Goal: Task Accomplishment & Management: Manage account settings

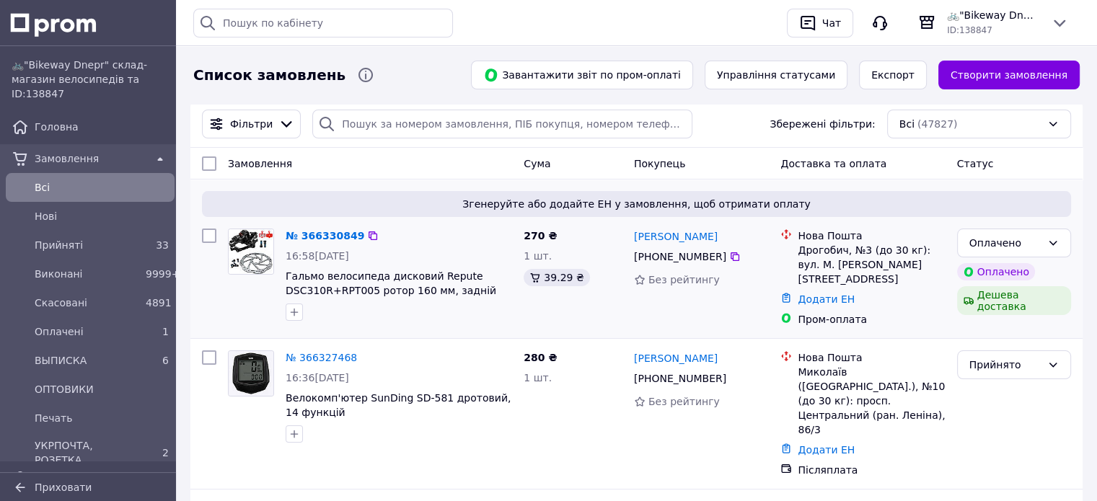
click at [214, 236] on input "checkbox" at bounding box center [209, 236] width 14 height 14
checkbox input "true"
click at [294, 167] on span "Дії для 1 замовлення" at bounding box center [273, 163] width 105 height 14
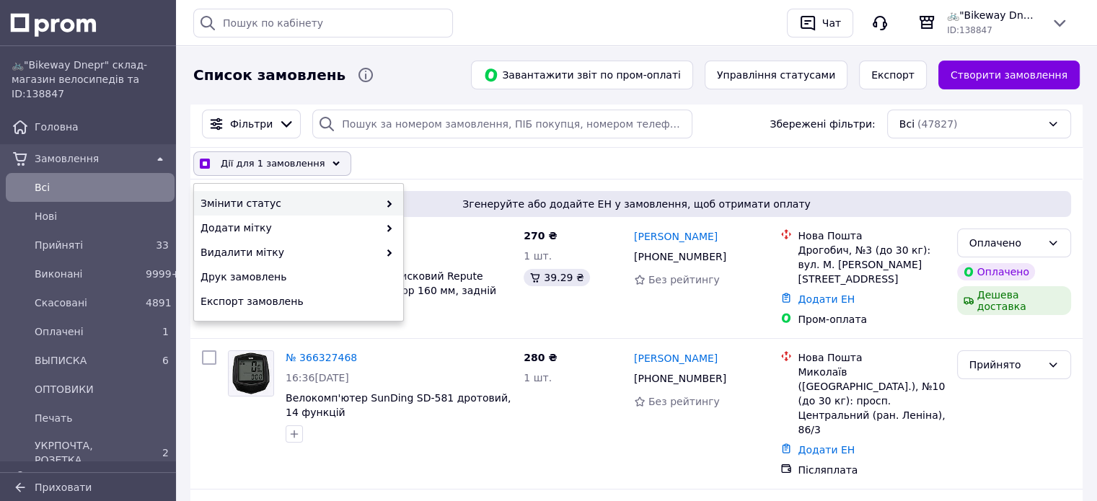
click at [277, 199] on span "Змінити статус" at bounding box center [289, 203] width 178 height 14
checkbox input "true"
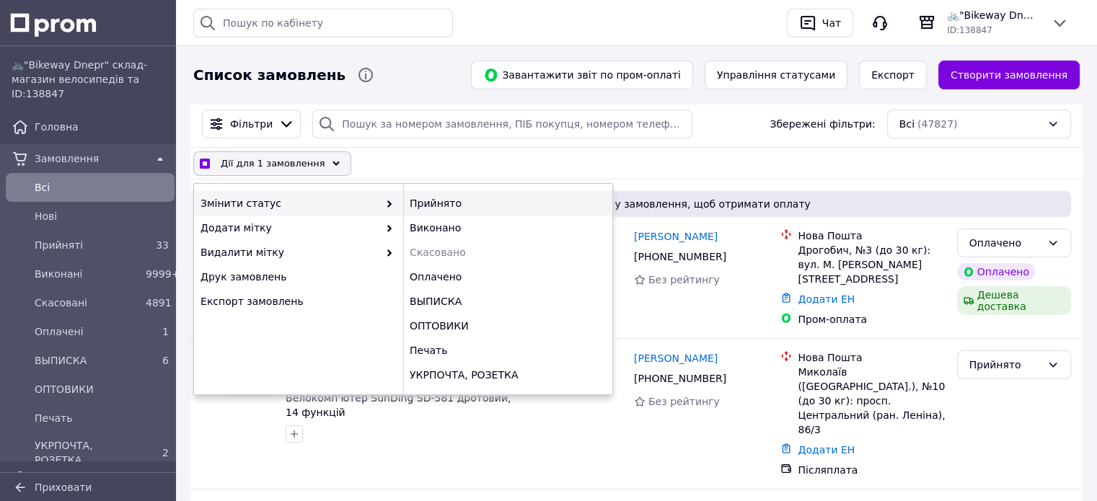
click at [431, 201] on div "Прийнято" at bounding box center [507, 203] width 209 height 25
checkbox input "false"
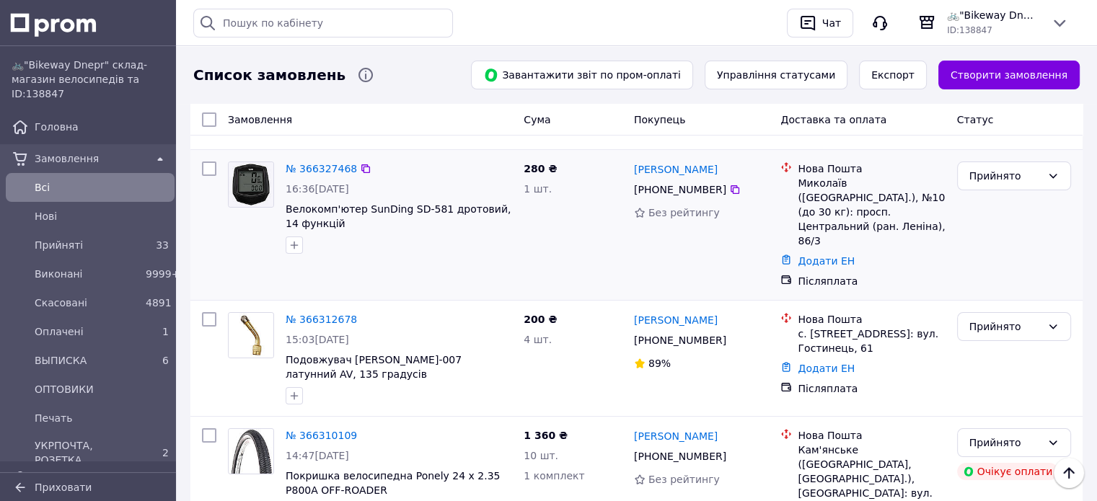
scroll to position [216, 0]
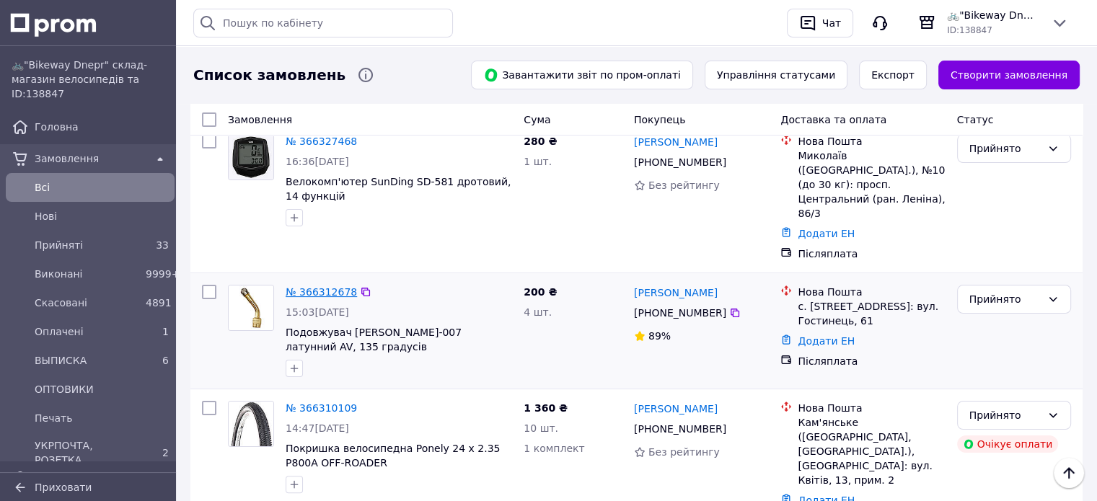
click at [308, 286] on link "№ 366312678" at bounding box center [321, 292] width 71 height 12
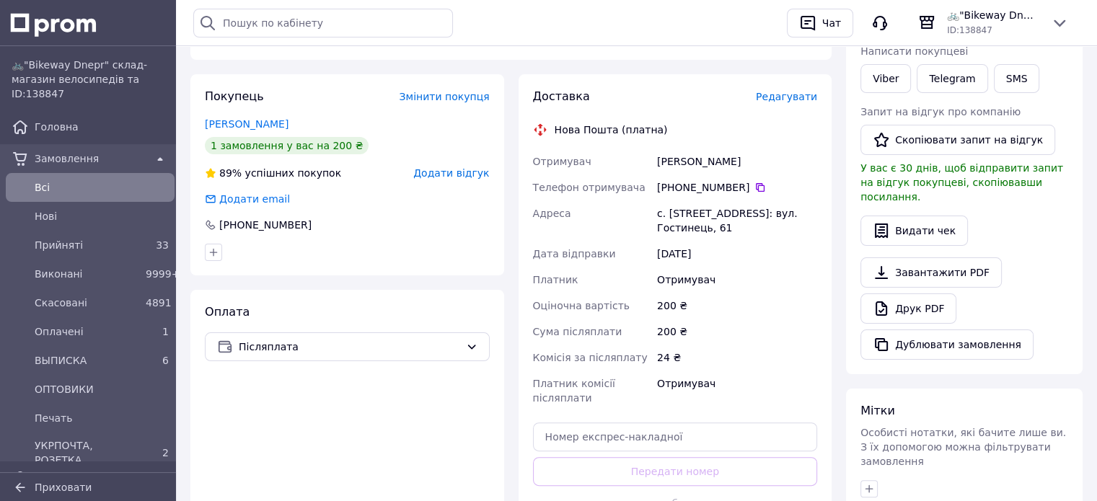
scroll to position [146, 0]
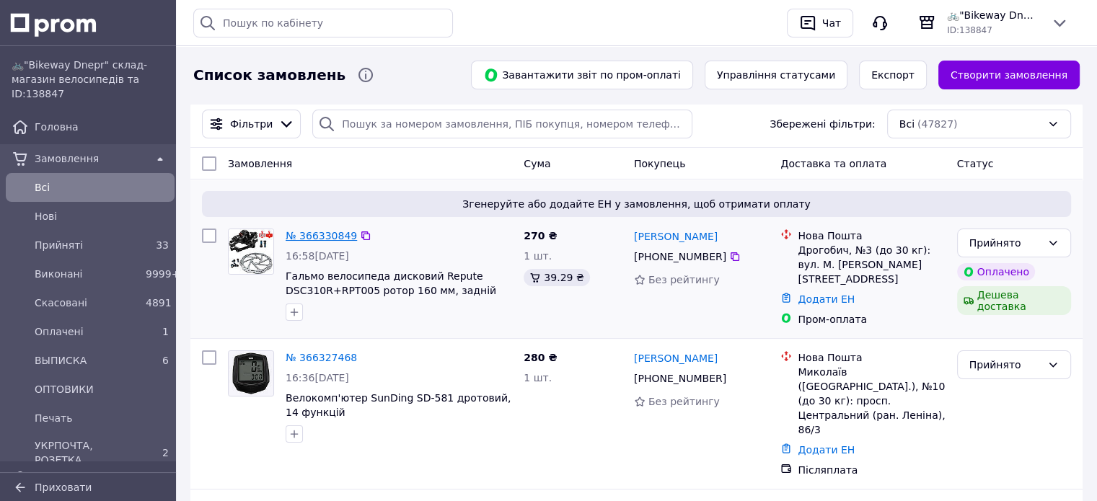
click at [320, 235] on link "№ 366330849" at bounding box center [321, 236] width 71 height 12
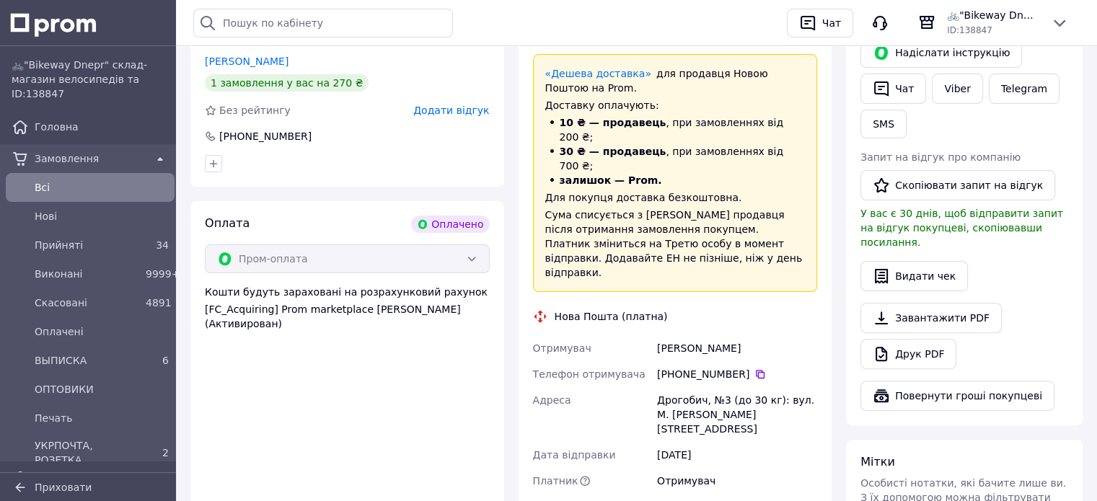
scroll to position [505, 0]
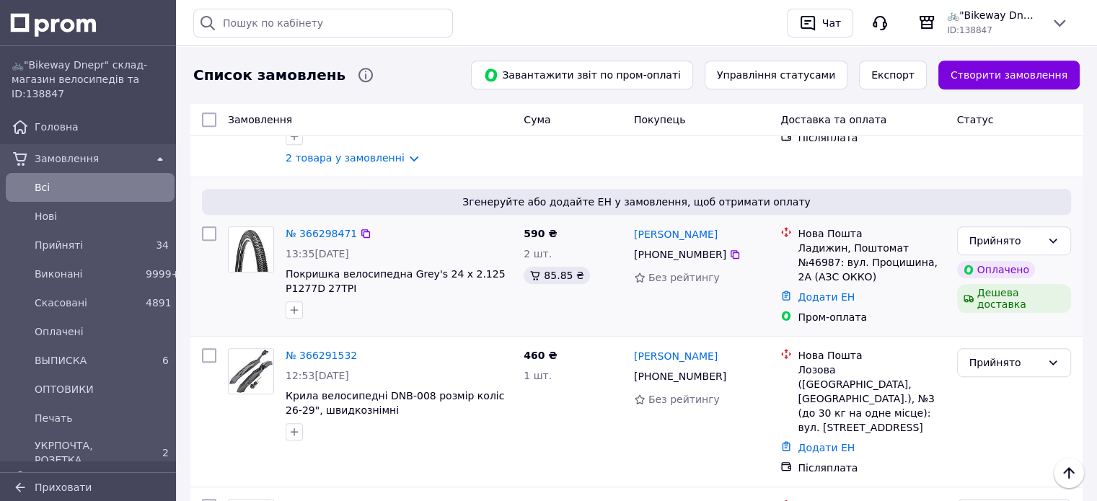
scroll to position [721, 0]
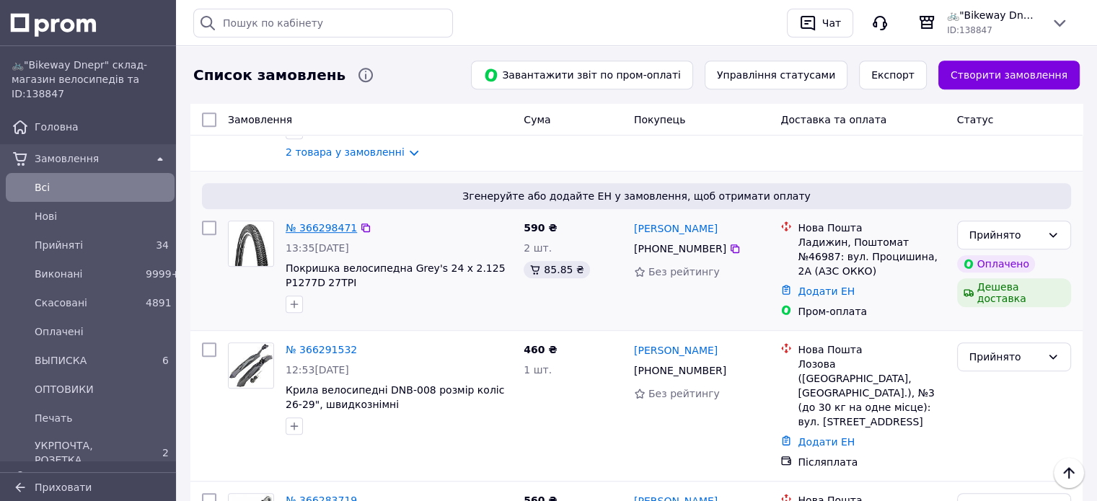
click at [325, 222] on link "№ 366298471" at bounding box center [321, 228] width 71 height 12
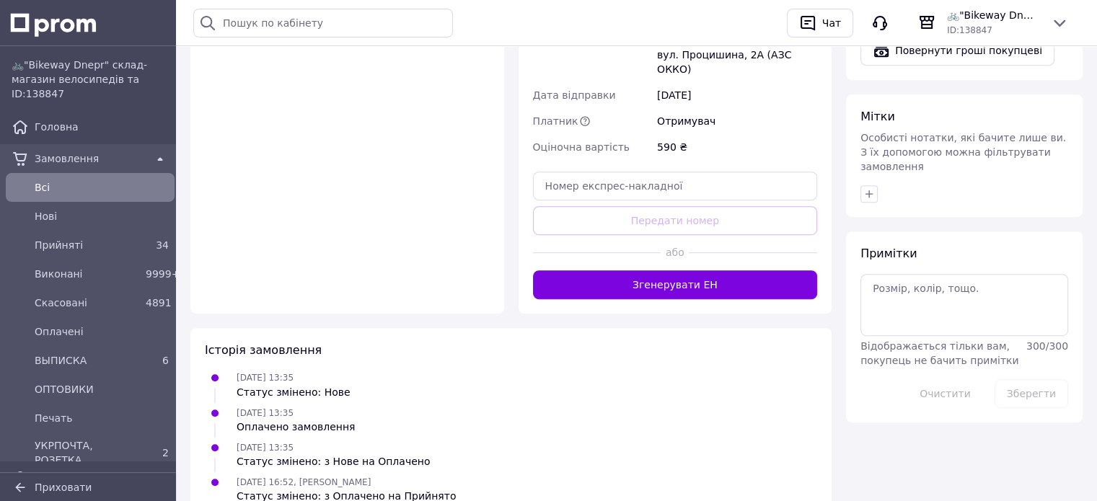
scroll to position [732, 0]
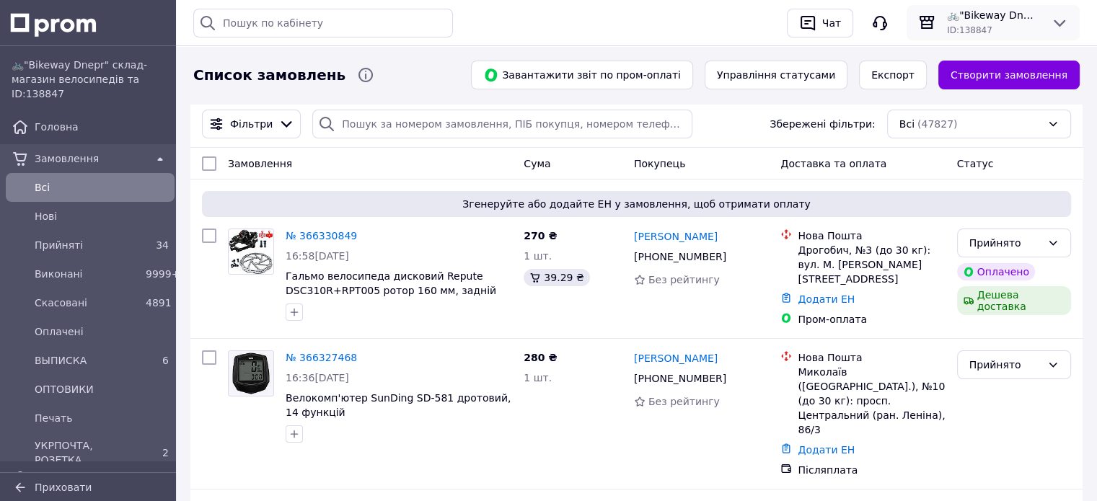
click at [1003, 12] on span "🚲"Bikeway Dnepr" склад-магазин велосипедів та комплектуючих" at bounding box center [993, 15] width 92 height 14
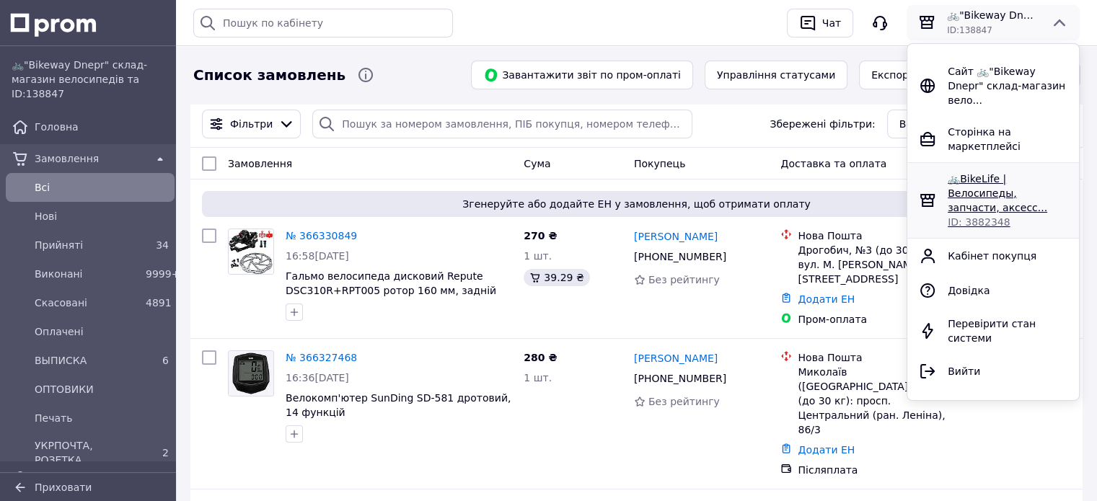
click at [991, 173] on span "🚲BikeLife | Велосипеды, запчасти, аксесс..." at bounding box center [998, 193] width 100 height 40
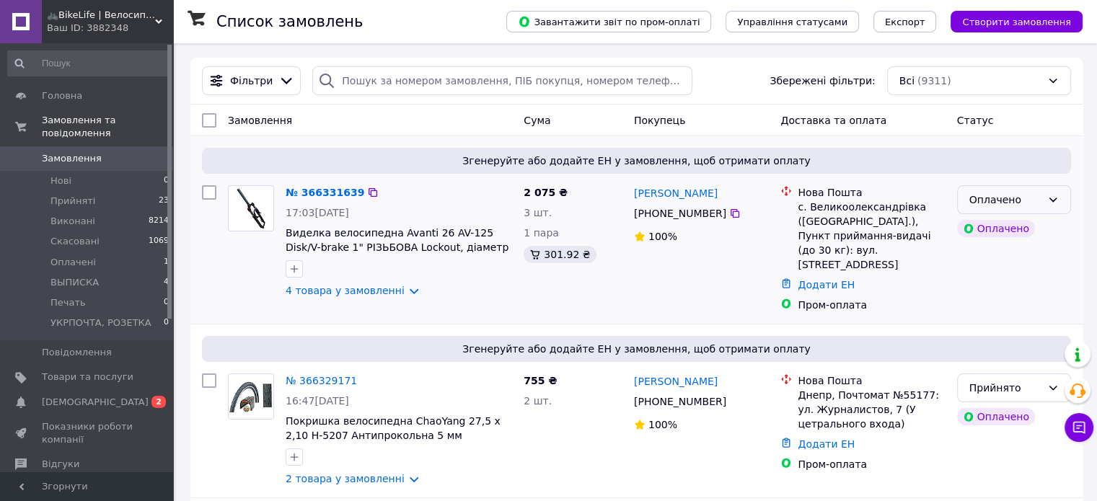
click at [1030, 198] on div "Оплачено" at bounding box center [1005, 200] width 72 height 16
click at [989, 229] on li "Прийнято" at bounding box center [1013, 232] width 113 height 26
click at [76, 396] on span "[DEMOGRAPHIC_DATA]" at bounding box center [95, 402] width 107 height 13
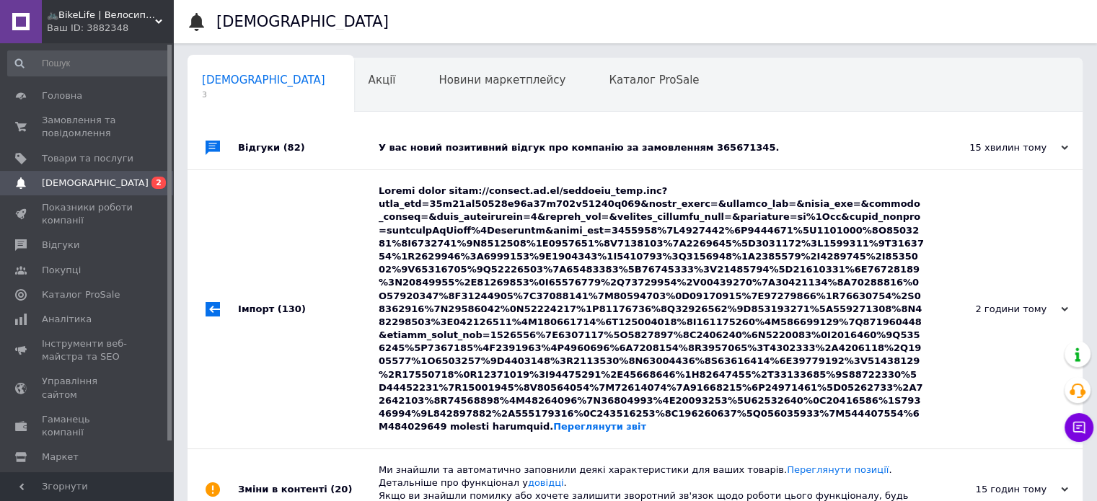
click at [718, 405] on div "Переглянути звіт" at bounding box center [651, 309] width 545 height 278
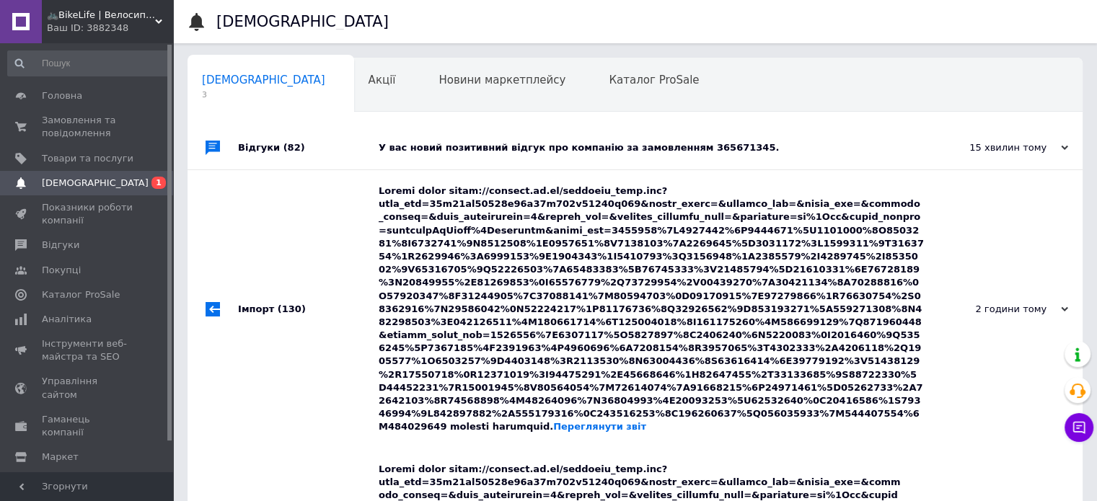
click at [776, 158] on div "У вас новий позитивний відгук про компанію за замовленням 365671345." at bounding box center [651, 147] width 545 height 43
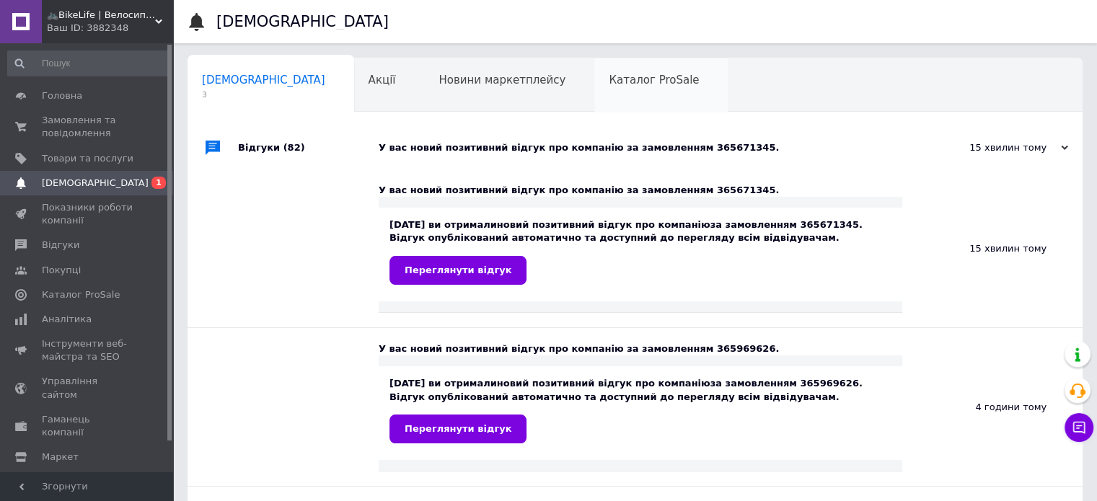
click at [594, 94] on div "Каталог ProSale 0" at bounding box center [660, 85] width 133 height 55
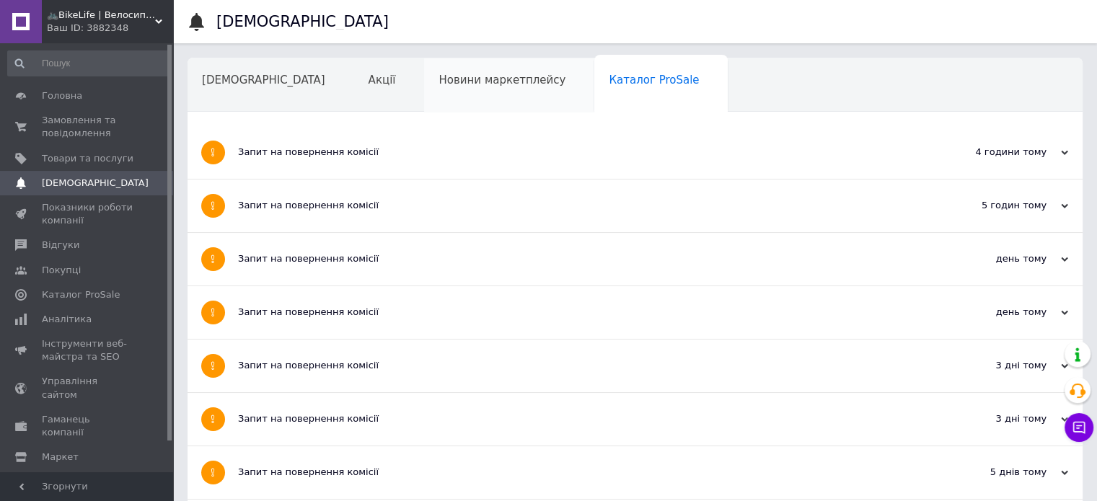
click at [427, 92] on div "Новини маркетплейсу" at bounding box center [509, 85] width 170 height 55
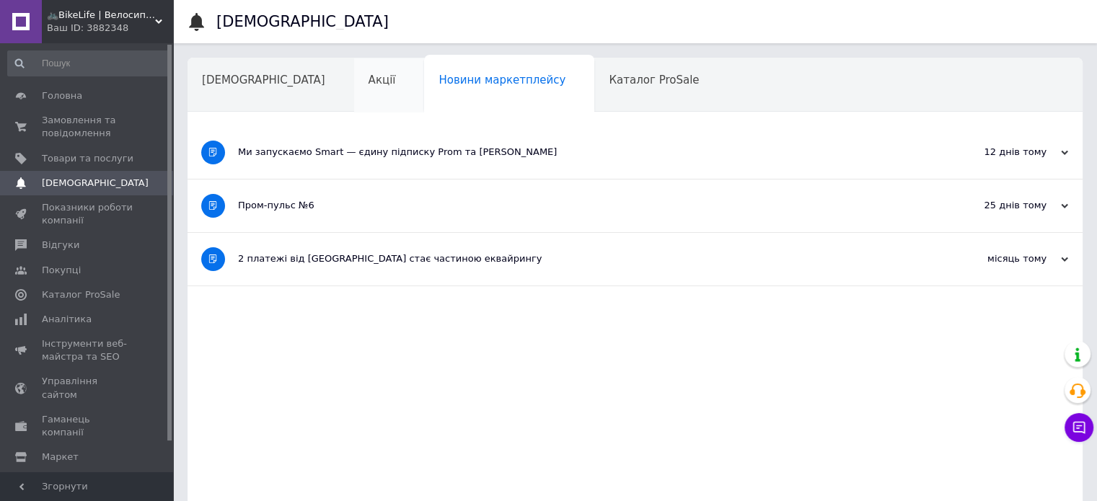
click at [354, 100] on div "Акції" at bounding box center [389, 85] width 71 height 55
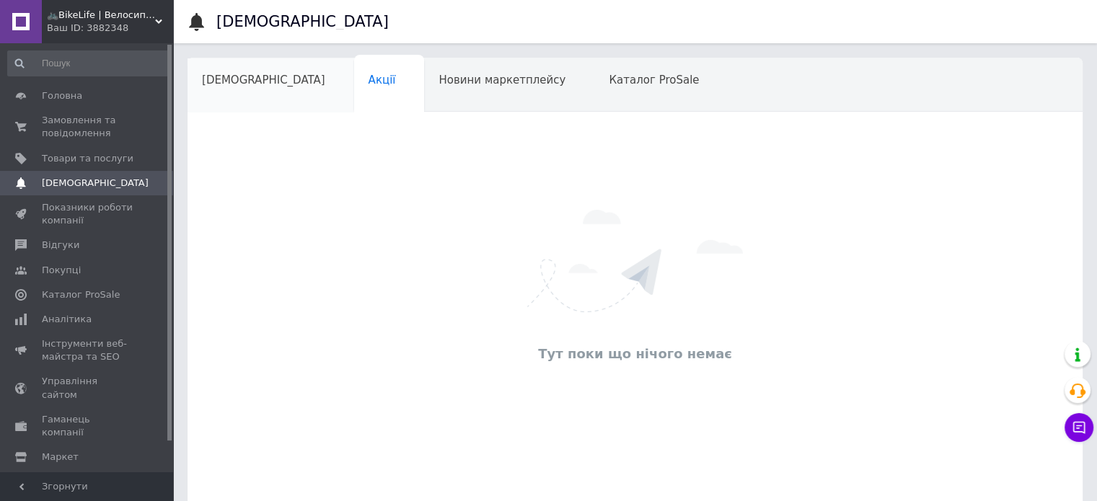
click at [228, 92] on div "[DEMOGRAPHIC_DATA]" at bounding box center [271, 85] width 167 height 55
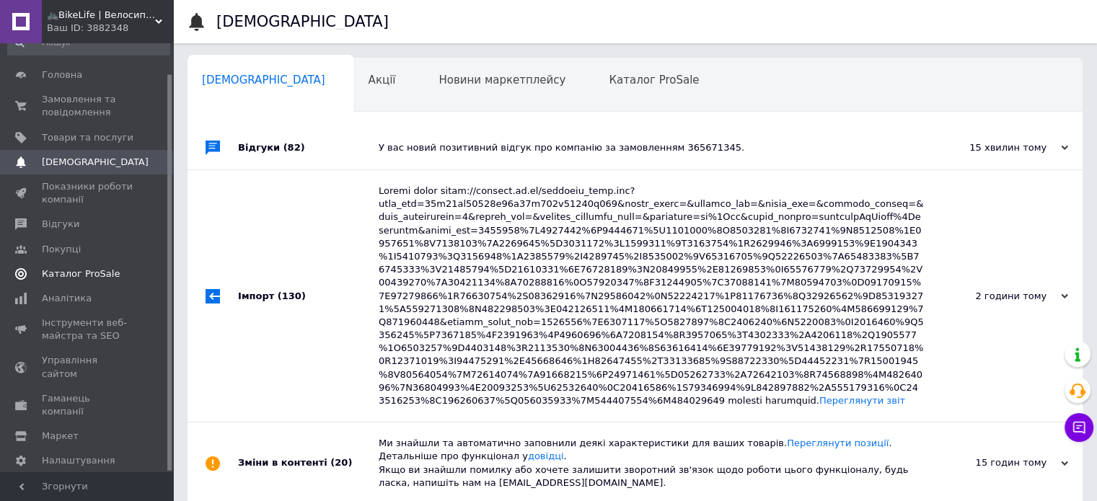
scroll to position [32, 0]
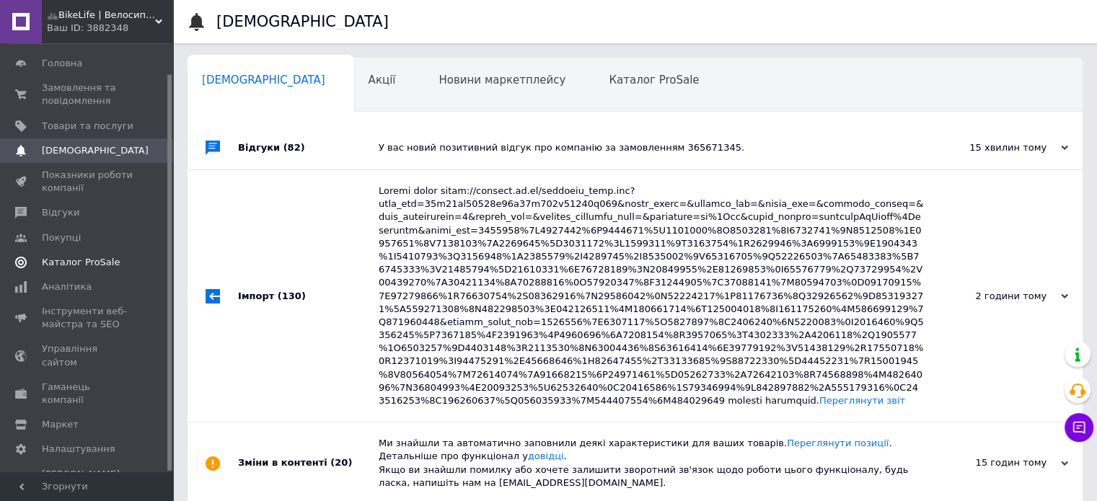
click at [83, 257] on span "Каталог ProSale" at bounding box center [81, 262] width 78 height 13
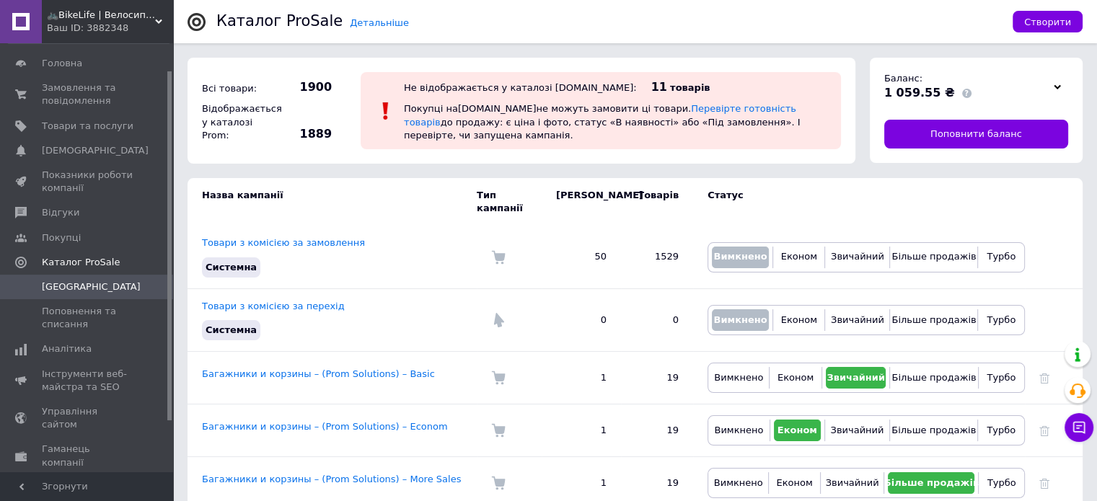
drag, startPoint x: 713, startPoint y: 119, endPoint x: 699, endPoint y: 126, distance: 15.5
click at [713, 118] on link "Перевірте готовність товарів" at bounding box center [600, 115] width 392 height 24
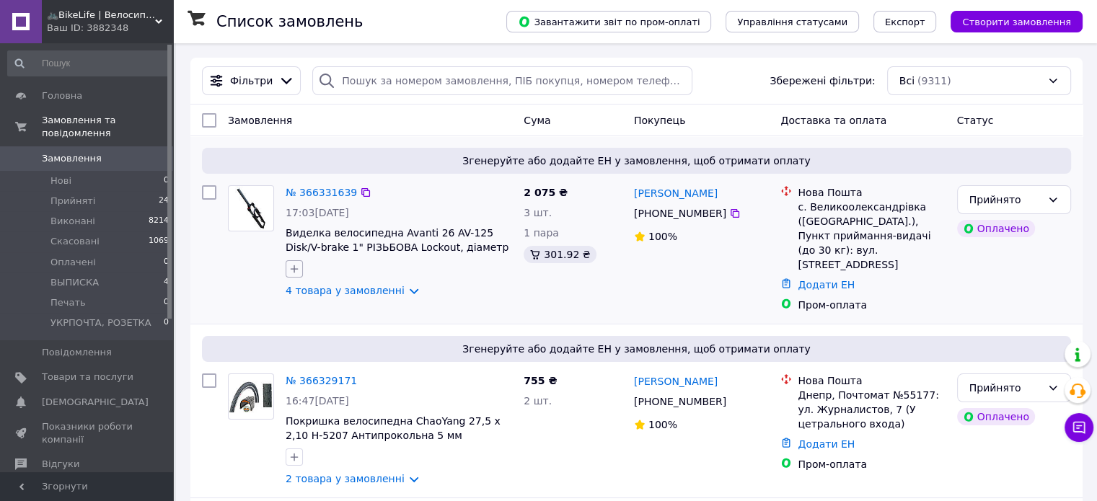
click at [296, 266] on icon "button" at bounding box center [294, 269] width 12 height 12
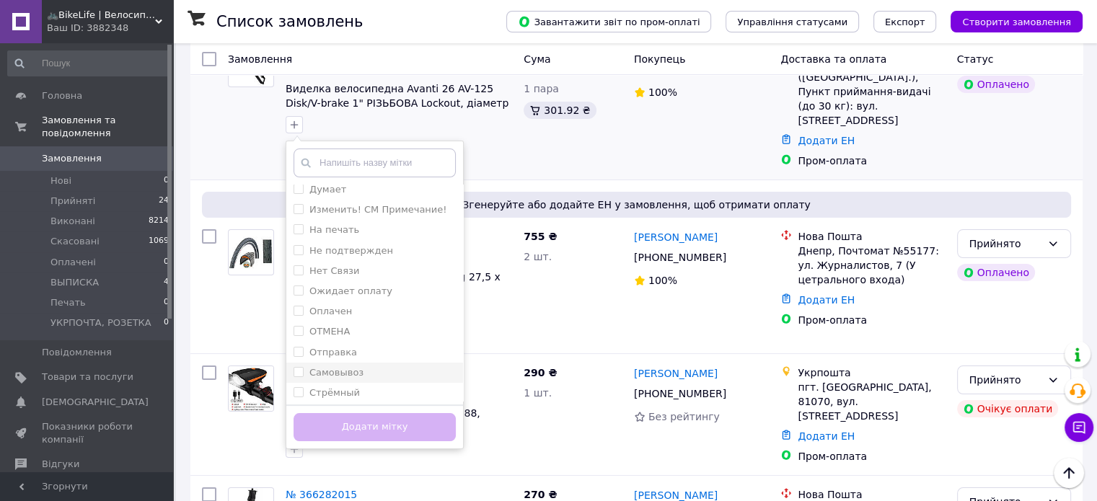
scroll to position [6, 0]
click at [363, 349] on div "Отправка" at bounding box center [375, 351] width 162 height 13
checkbox input "true"
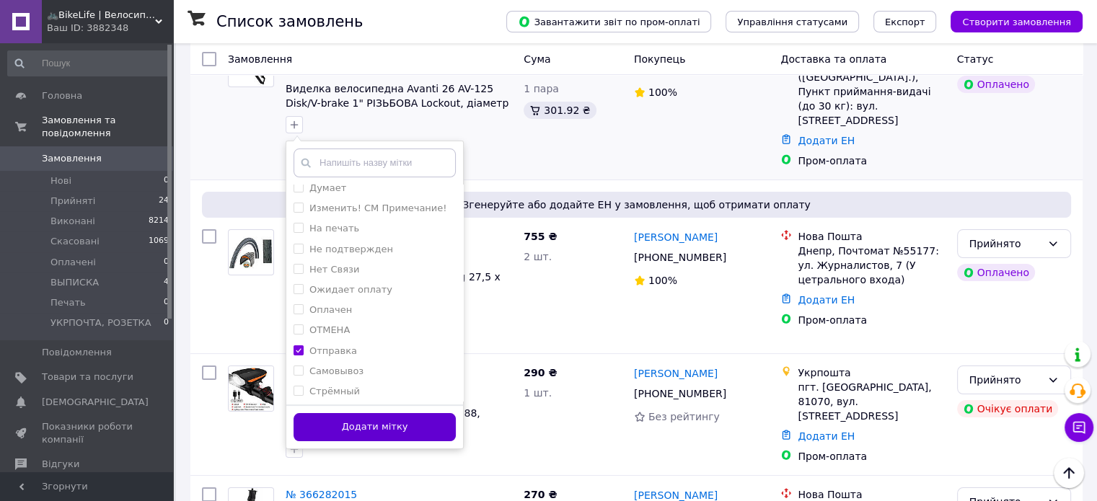
click at [362, 420] on button "Додати мітку" at bounding box center [375, 427] width 162 height 28
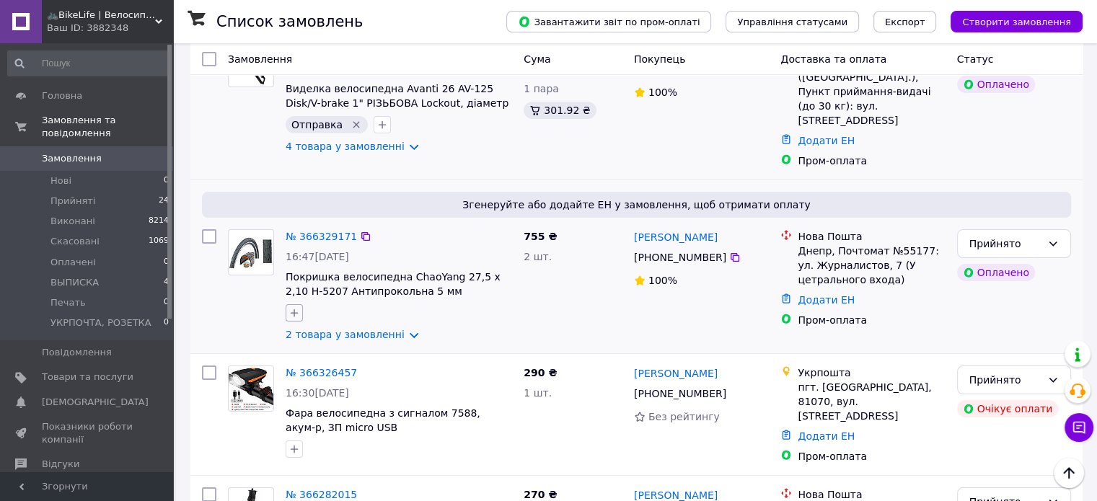
click at [298, 307] on icon "button" at bounding box center [294, 313] width 12 height 12
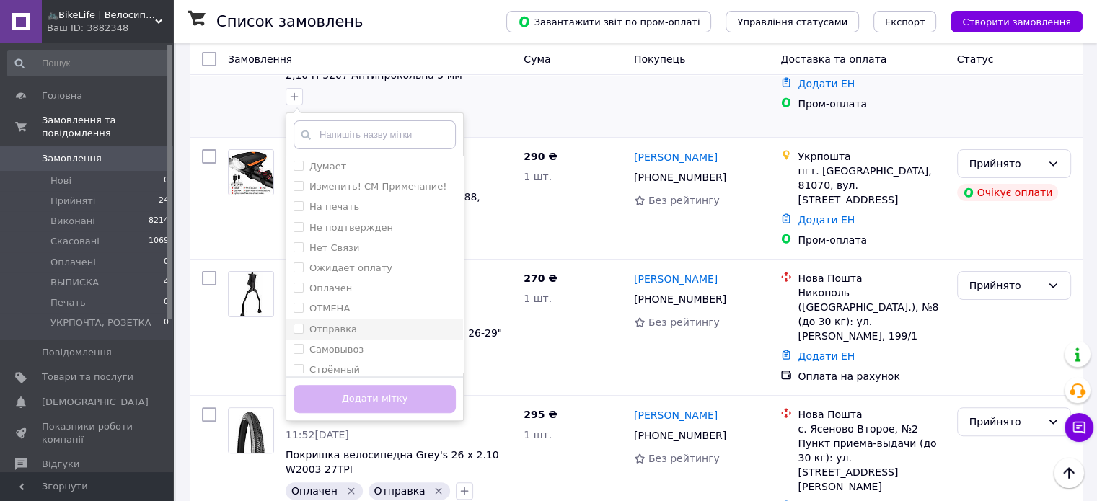
scroll to position [7, 0]
click at [372, 316] on div "Отправка" at bounding box center [375, 322] width 162 height 13
checkbox input "true"
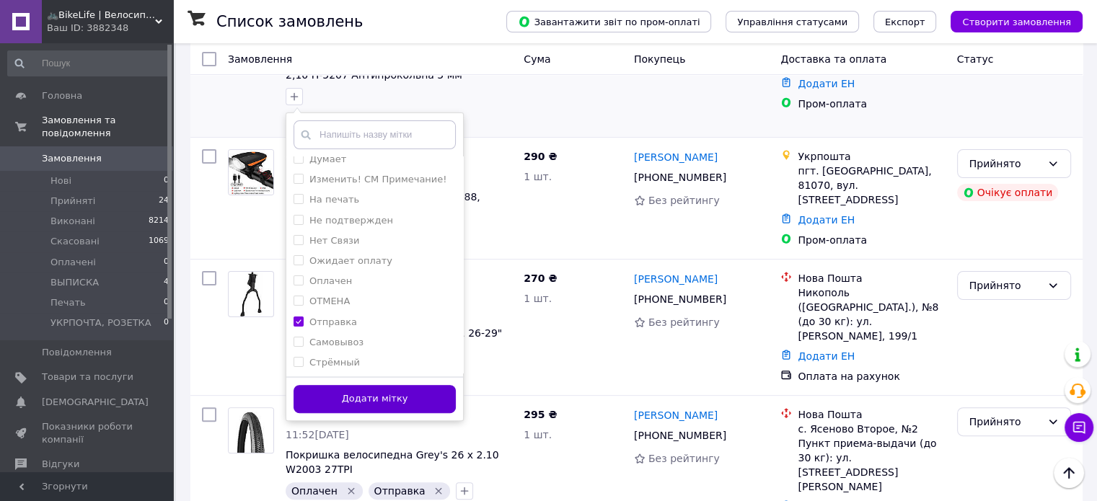
click at [386, 385] on button "Додати мітку" at bounding box center [375, 399] width 162 height 28
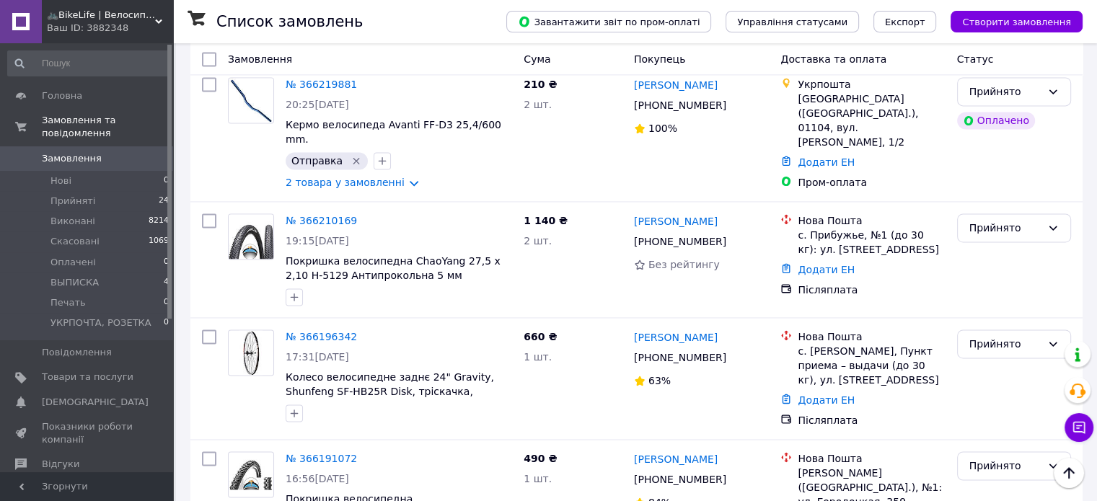
scroll to position [2091, 0]
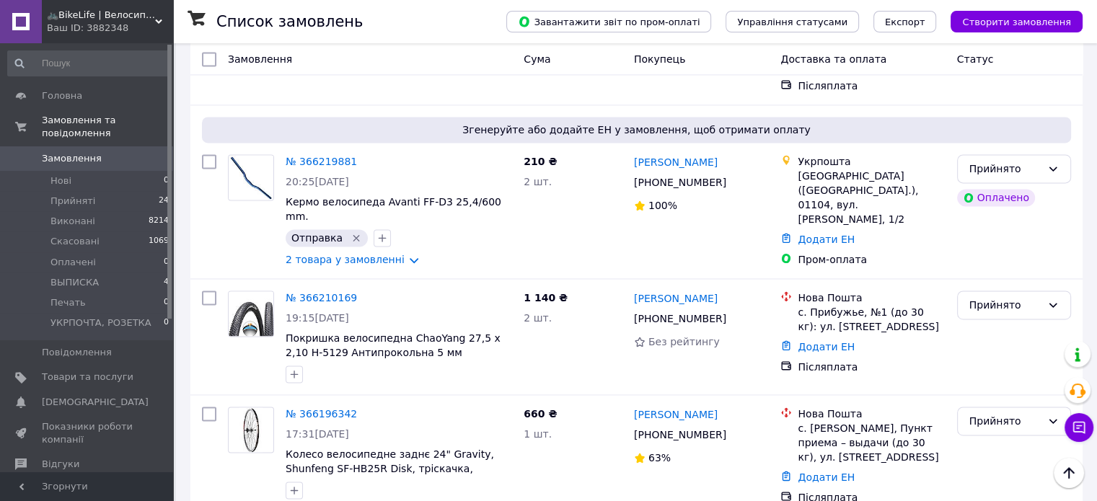
click at [687, 407] on link "Дмитро Лізанець" at bounding box center [676, 414] width 84 height 14
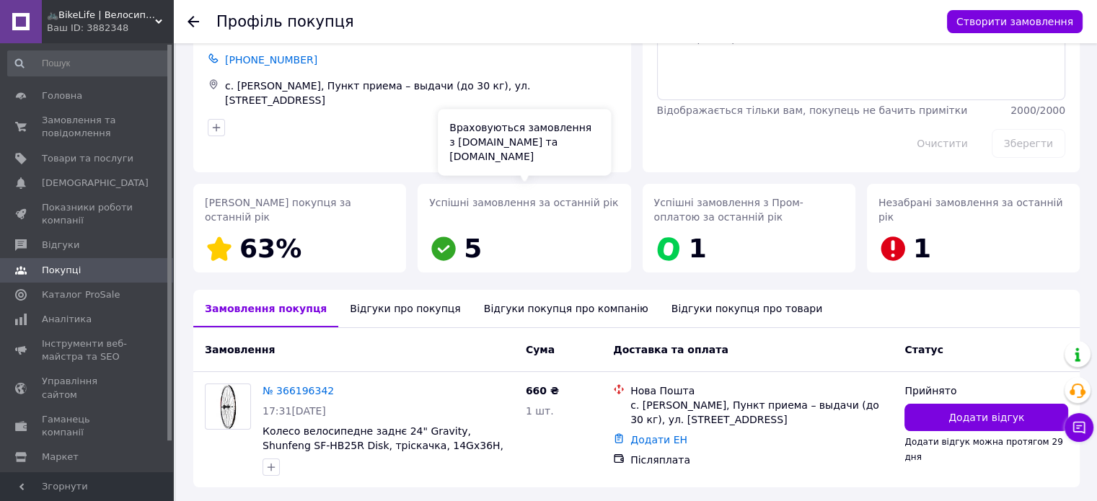
scroll to position [129, 0]
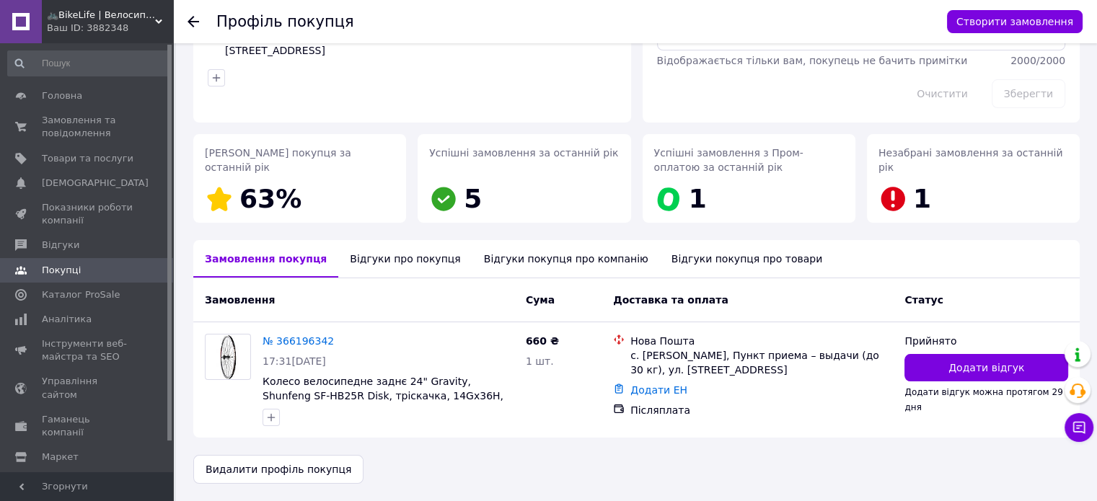
click at [390, 259] on div "Відгуки про покупця" at bounding box center [404, 259] width 133 height 38
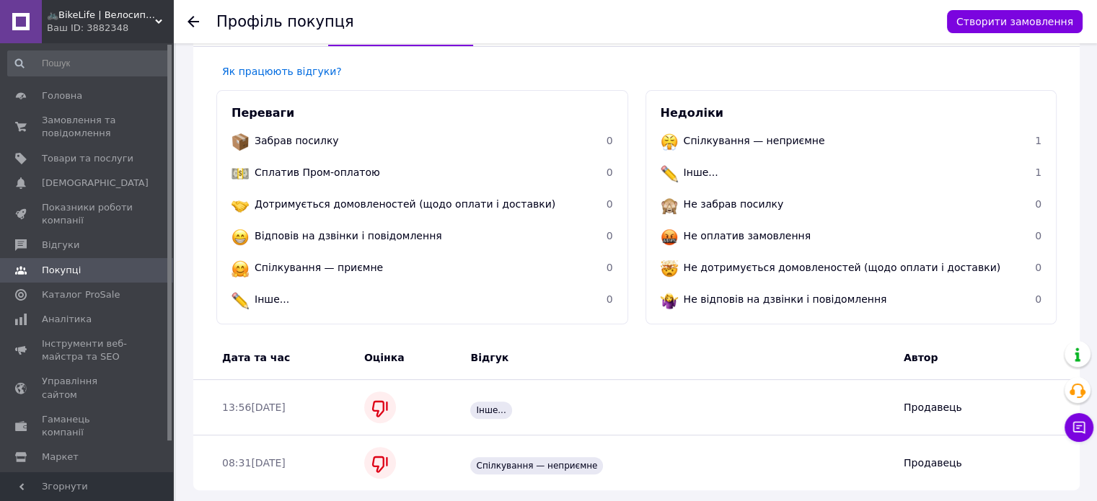
scroll to position [414, 0]
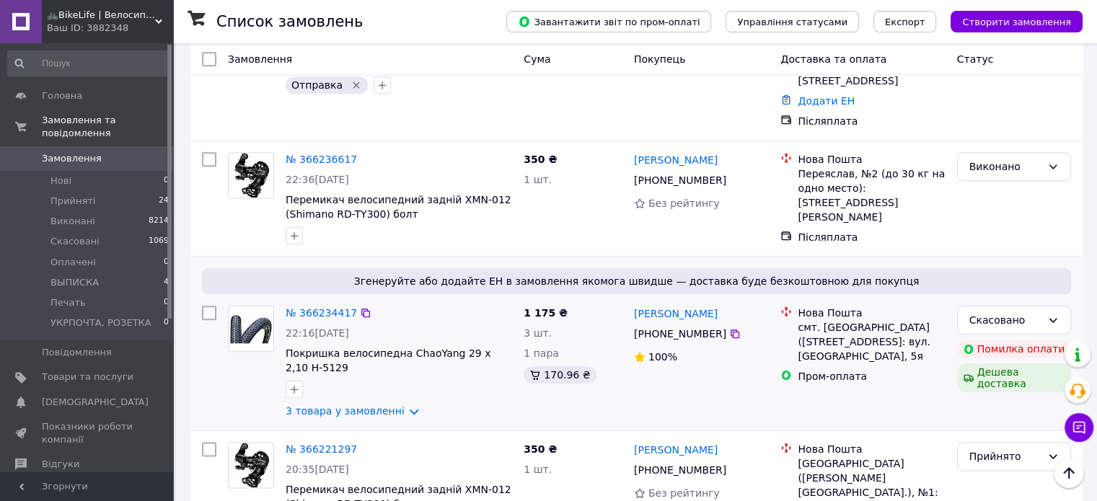
scroll to position [1731, 0]
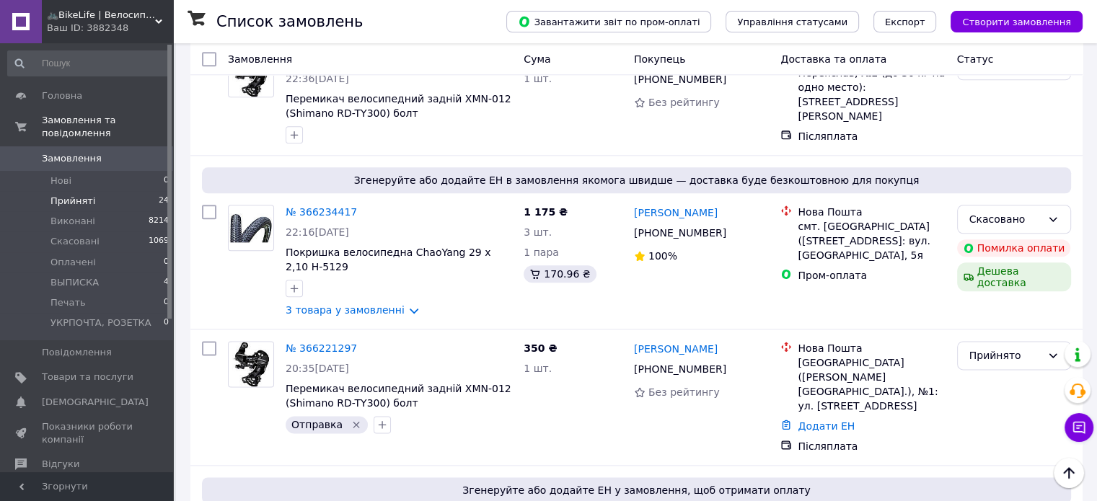
click at [76, 195] on span "Прийняті" at bounding box center [72, 201] width 45 height 13
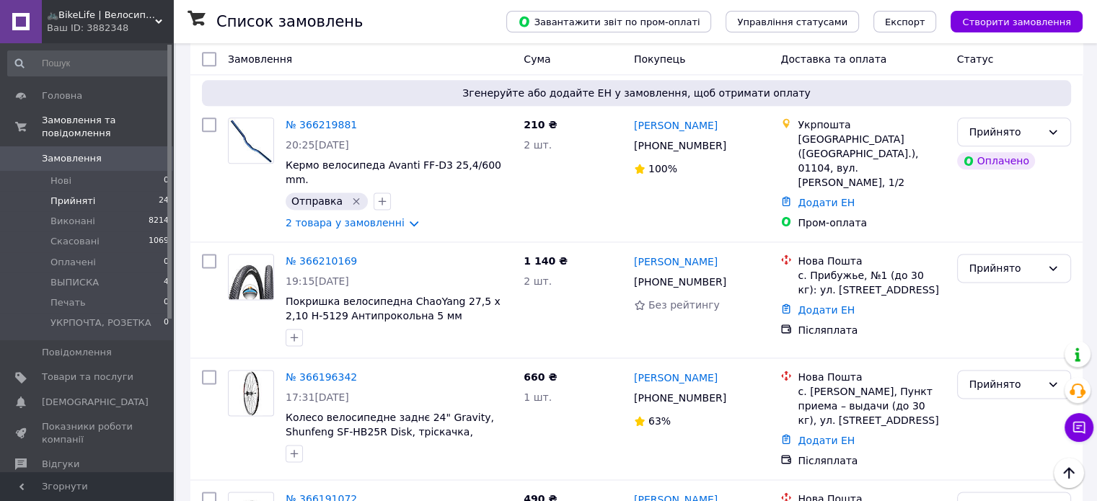
scroll to position [1669, 0]
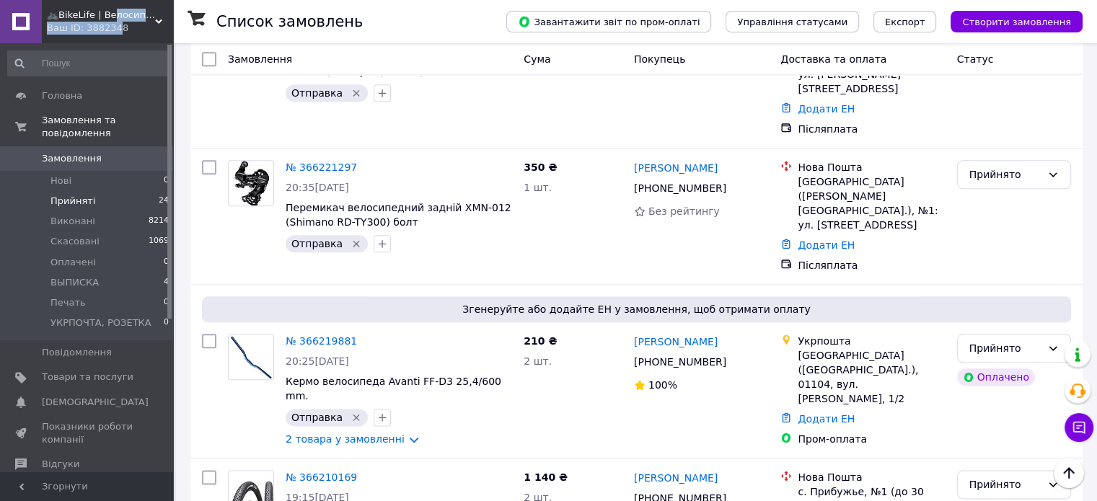
click at [107, 21] on div "🚲BikeLife | Велосипеди, запчастини, аксесуари та інструменти для них Ваш ID: 38…" at bounding box center [107, 21] width 131 height 43
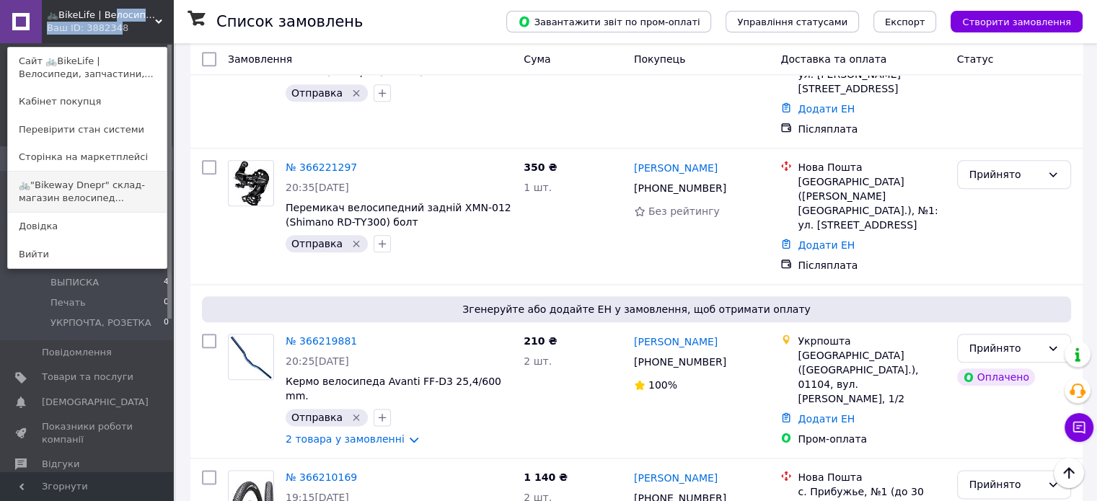
click at [58, 187] on link "🚲"Bikeway Dnepr" склад-магазин велосипед..." at bounding box center [87, 192] width 159 height 40
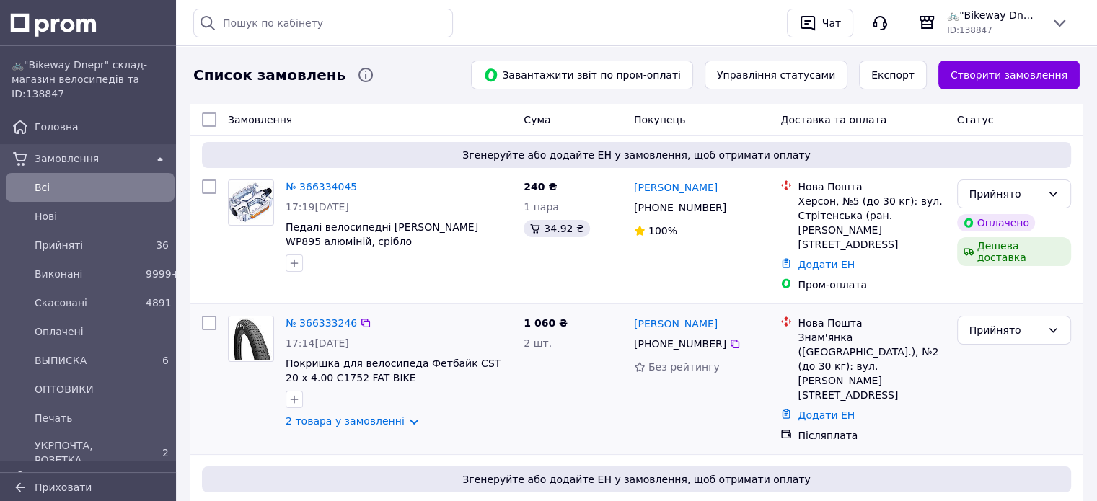
scroll to position [72, 0]
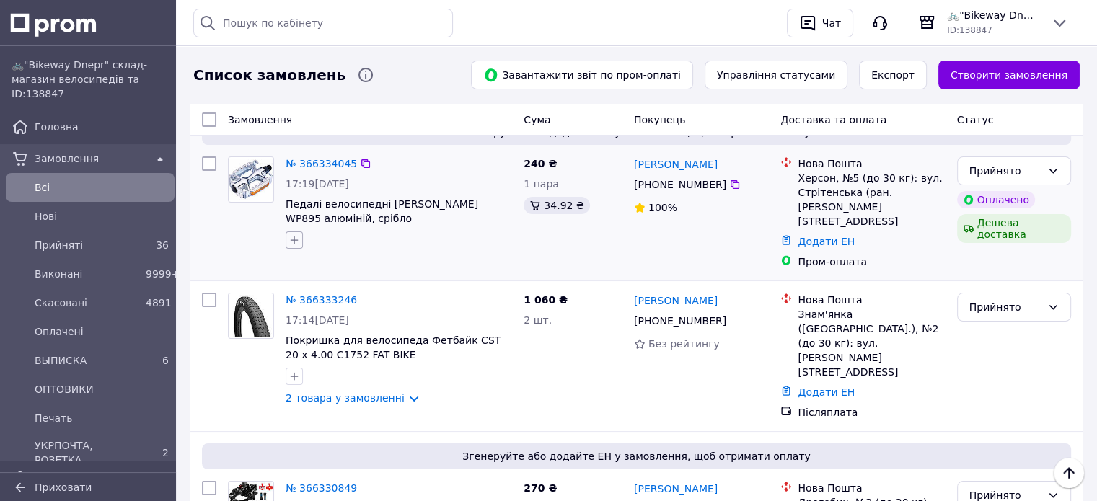
click at [295, 239] on icon "button" at bounding box center [294, 240] width 12 height 12
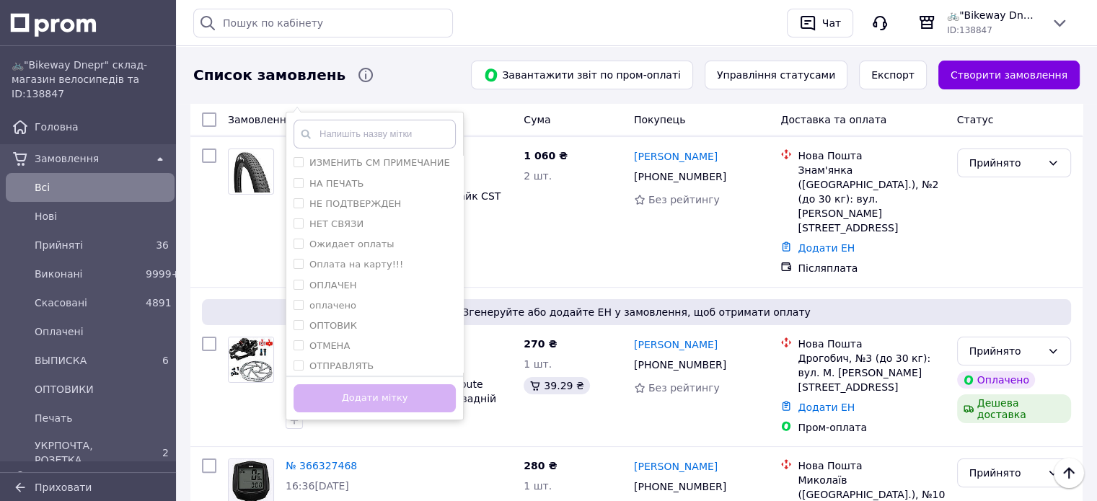
scroll to position [88, 0]
click at [372, 317] on div "ОТПРАВЛЯТЬ" at bounding box center [375, 321] width 162 height 13
checkbox input "true"
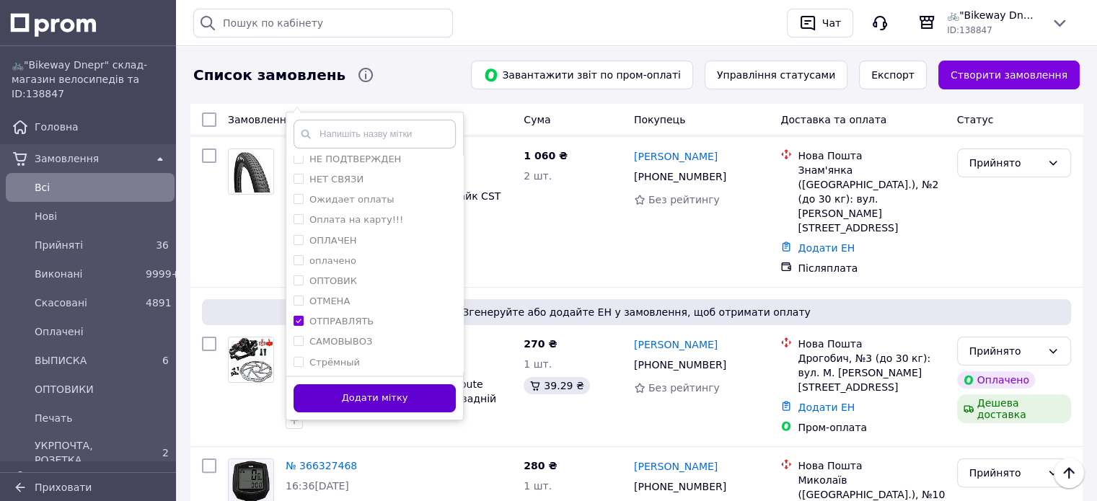
click at [384, 397] on button "Додати мітку" at bounding box center [375, 398] width 162 height 28
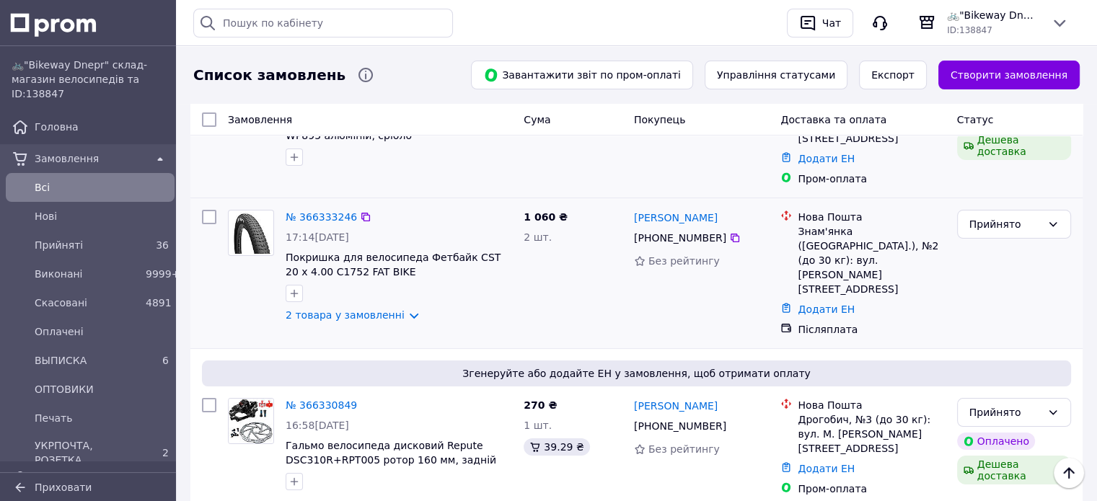
scroll to position [72, 0]
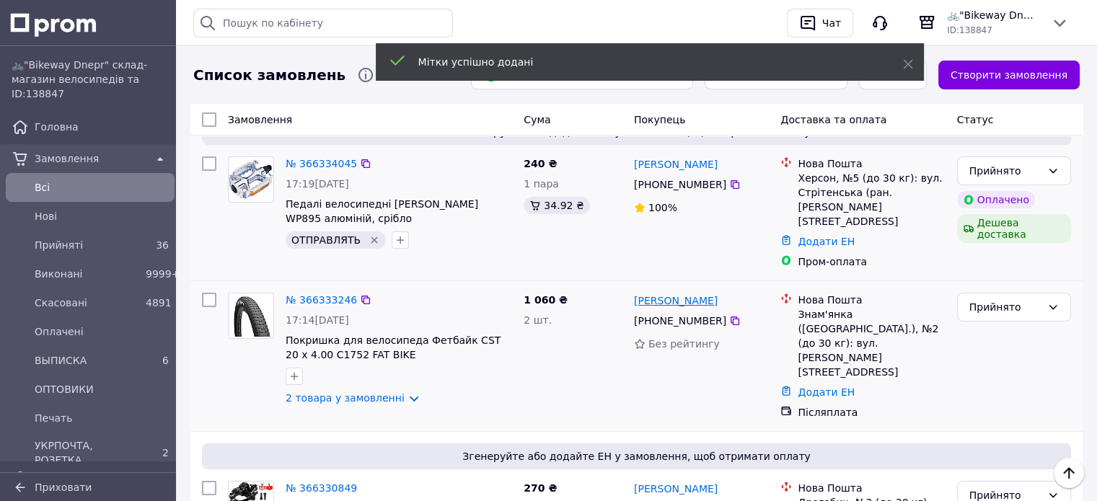
click at [671, 294] on link "[PERSON_NAME]" at bounding box center [676, 301] width 84 height 14
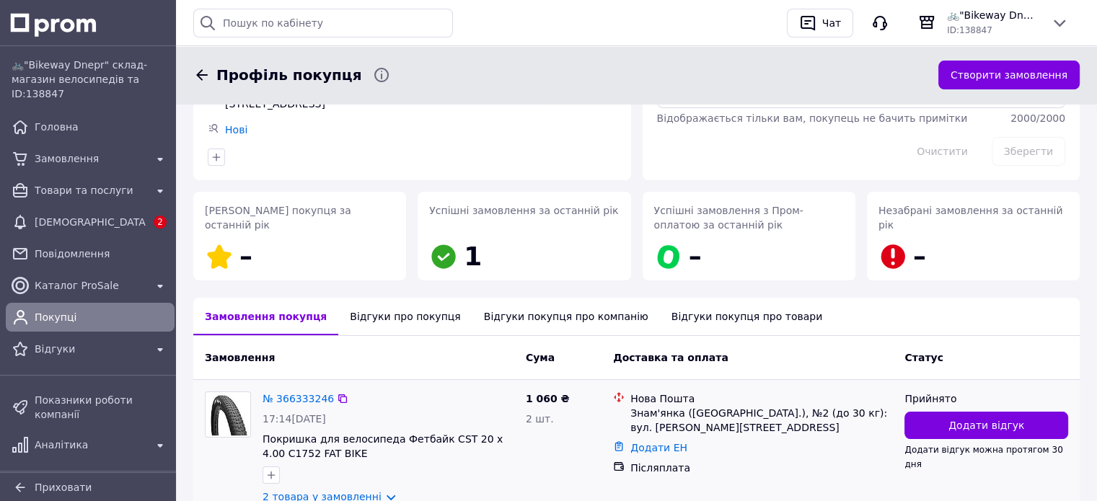
scroll to position [219, 0]
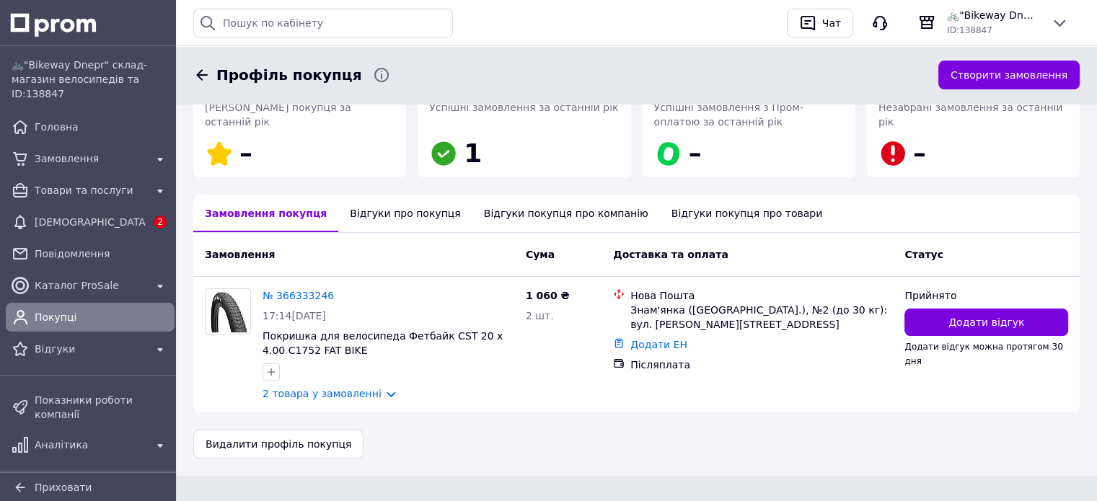
click at [369, 204] on div "Відгуки про покупця" at bounding box center [404, 214] width 133 height 38
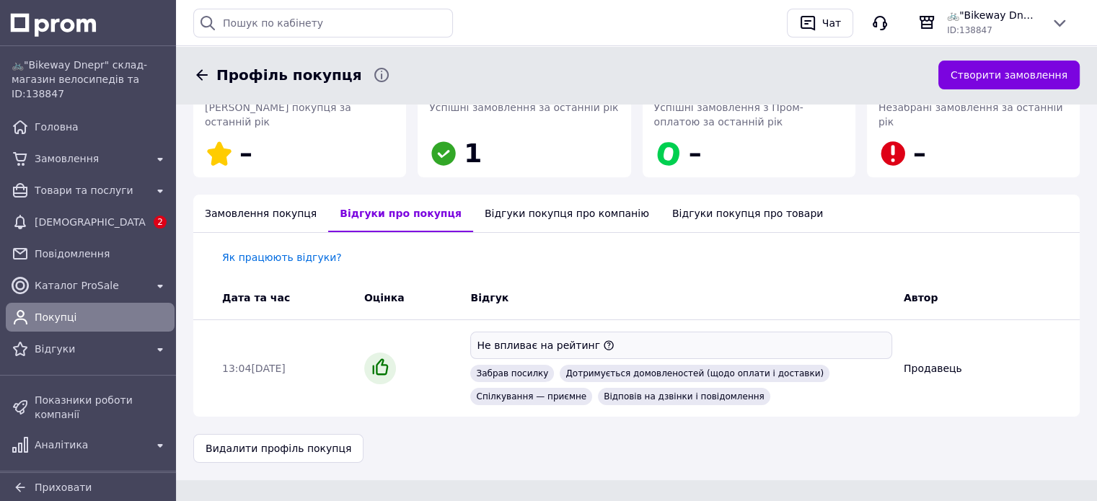
scroll to position [222, 0]
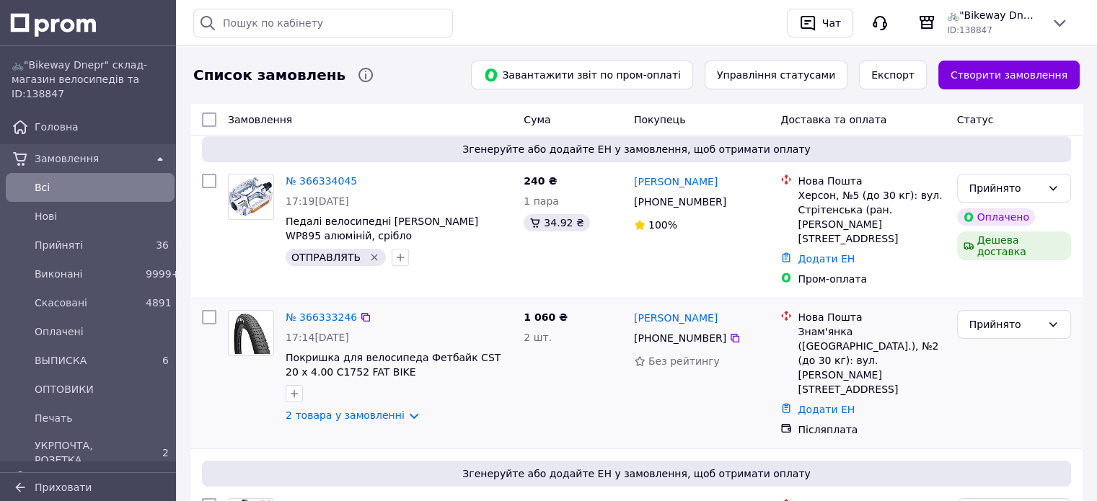
scroll to position [144, 0]
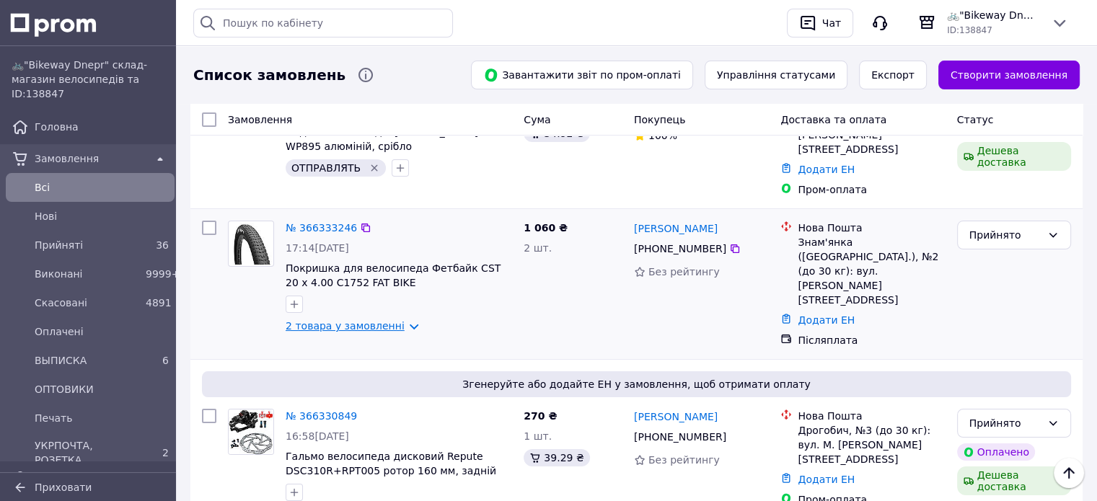
drag, startPoint x: 344, startPoint y: 308, endPoint x: 371, endPoint y: 312, distance: 26.9
click at [345, 320] on link "2 товара у замовленні" at bounding box center [345, 326] width 119 height 12
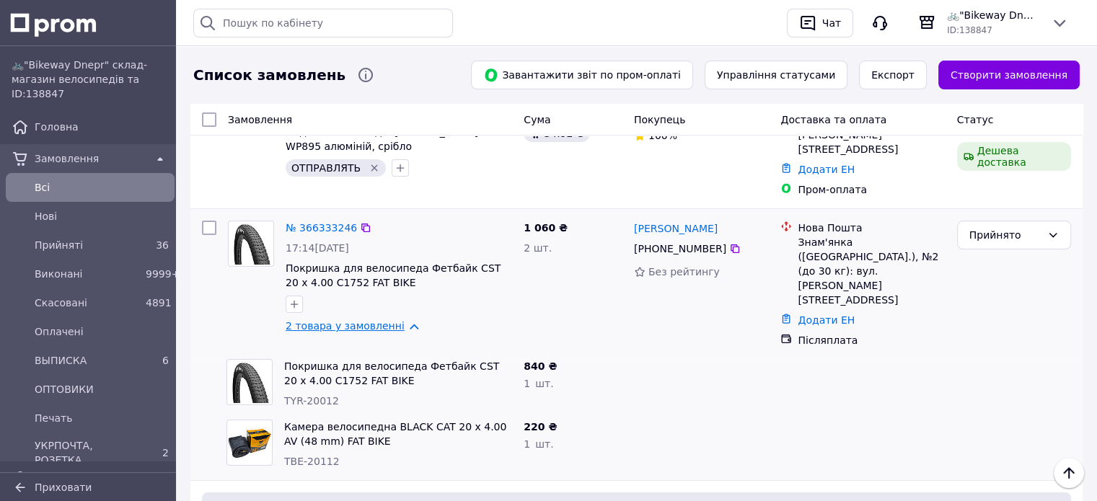
click at [368, 320] on link "2 товара у замовленні" at bounding box center [345, 326] width 119 height 12
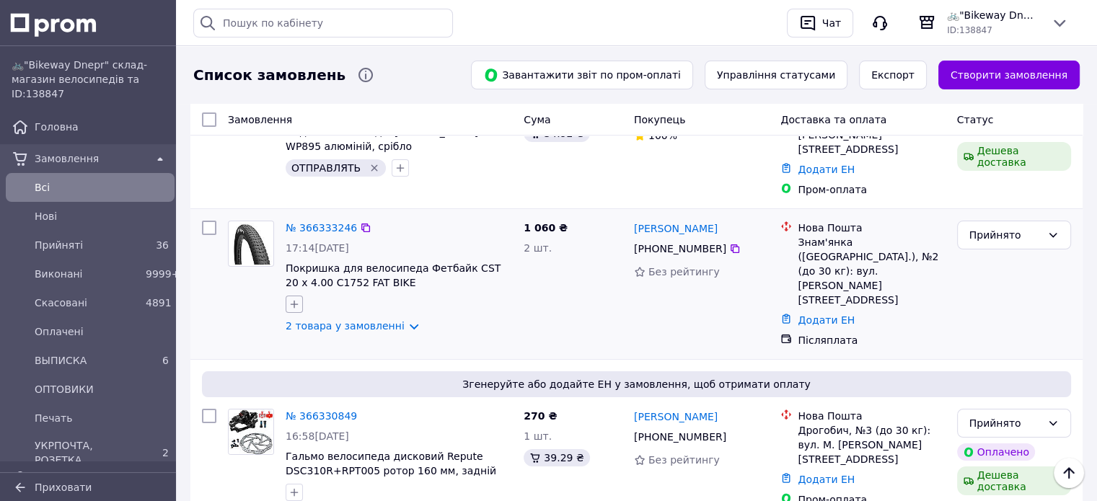
click at [294, 299] on icon "button" at bounding box center [294, 305] width 12 height 12
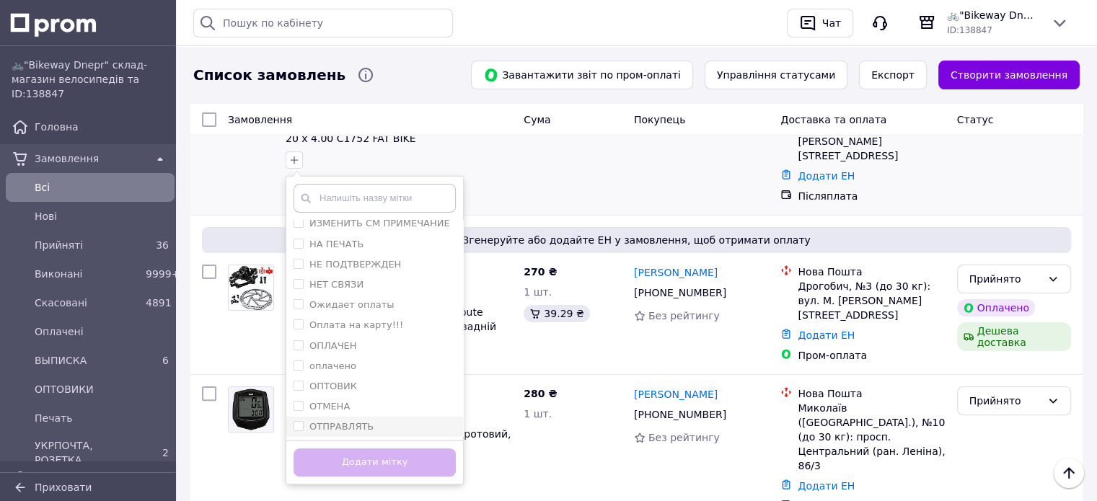
scroll to position [72, 0]
drag, startPoint x: 370, startPoint y: 382, endPoint x: 369, endPoint y: 400, distance: 18.1
click at [369, 395] on div "ОТПРАВЛЯТЬ" at bounding box center [375, 401] width 162 height 13
checkbox input "true"
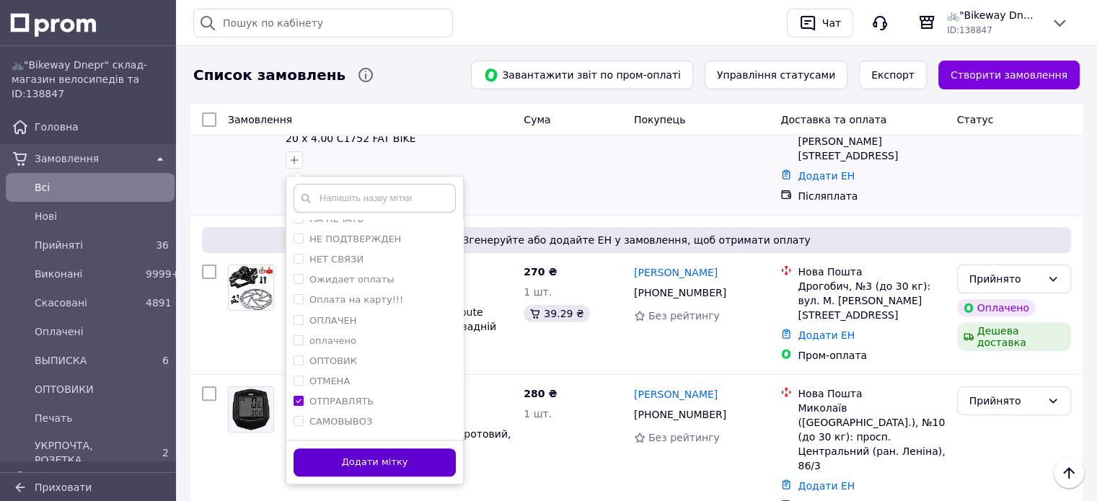
drag, startPoint x: 375, startPoint y: 449, endPoint x: 394, endPoint y: 438, distance: 22.0
click at [375, 449] on button "Додати мітку" at bounding box center [375, 463] width 162 height 28
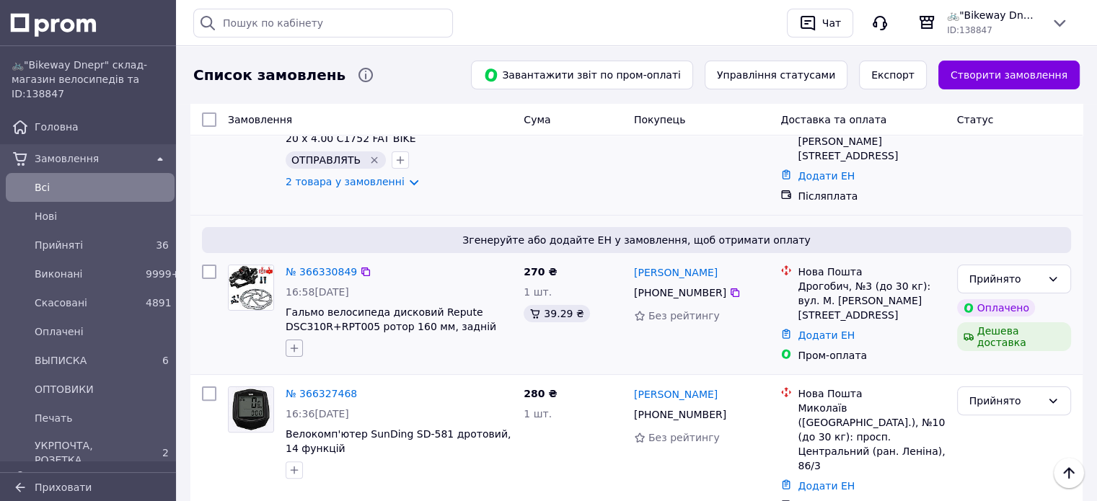
click at [291, 343] on icon "button" at bounding box center [294, 349] width 12 height 12
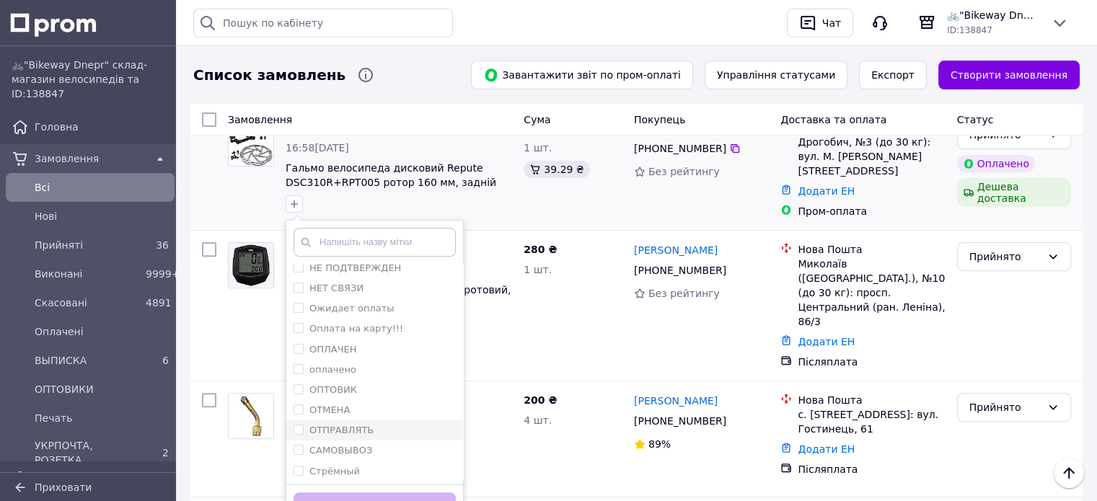
scroll to position [89, 0]
click at [366, 423] on label "ОТПРАВЛЯТЬ" at bounding box center [341, 428] width 64 height 11
checkbox input "true"
drag, startPoint x: 374, startPoint y: 485, endPoint x: 369, endPoint y: 480, distance: 7.7
click at [374, 493] on button "Додати мітку" at bounding box center [375, 507] width 162 height 28
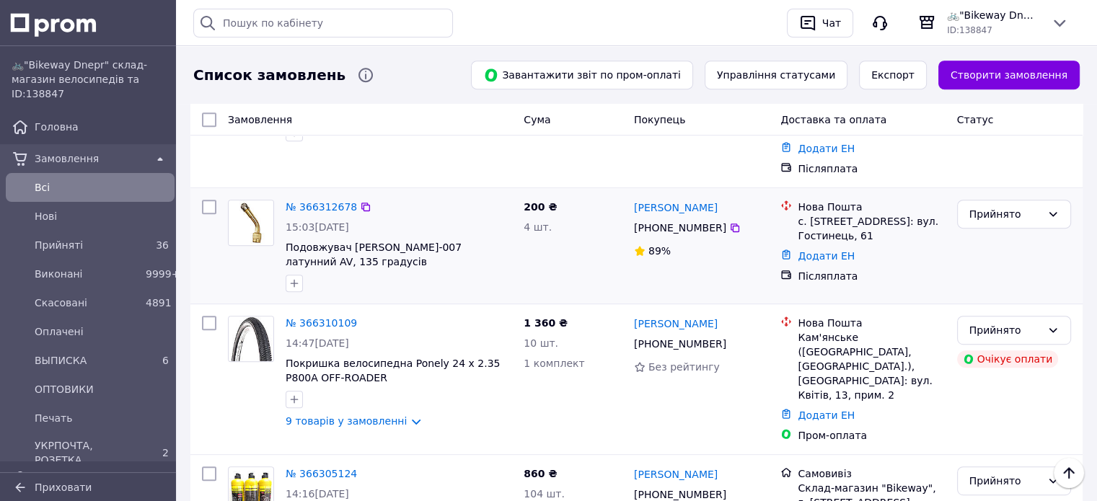
scroll to position [721, 0]
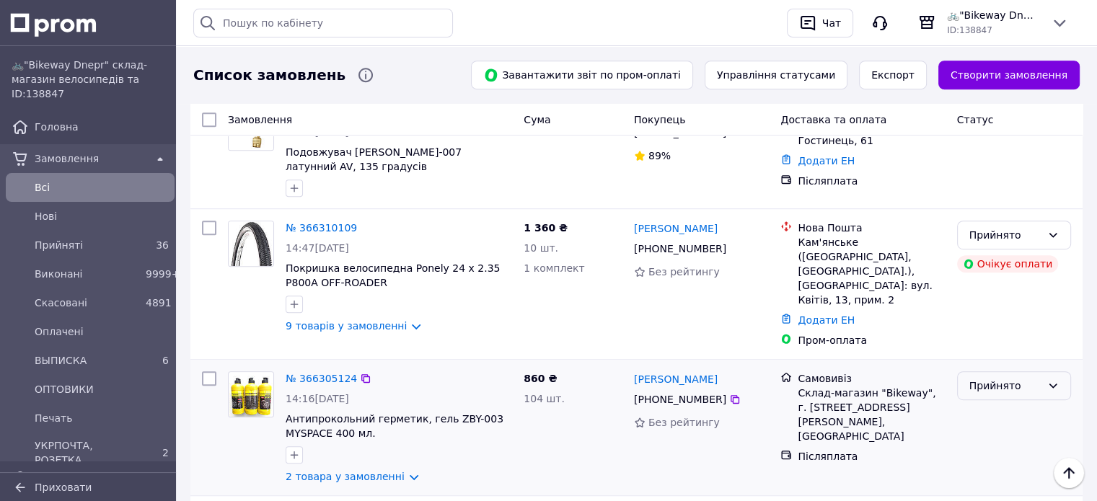
click at [995, 378] on div "Прийнято" at bounding box center [1005, 386] width 72 height 16
click at [997, 385] on li "ОПТОВИКИ" at bounding box center [1013, 388] width 113 height 26
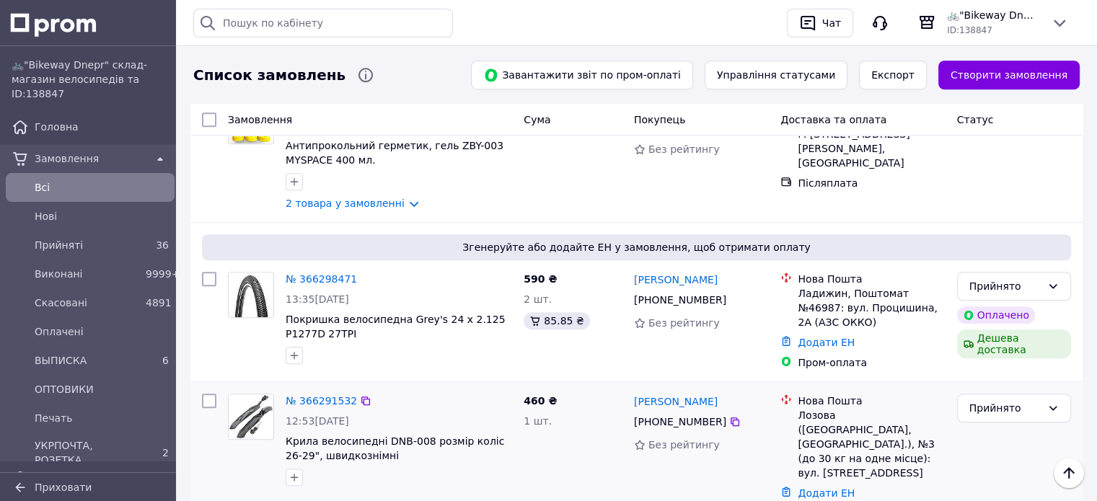
scroll to position [1082, 0]
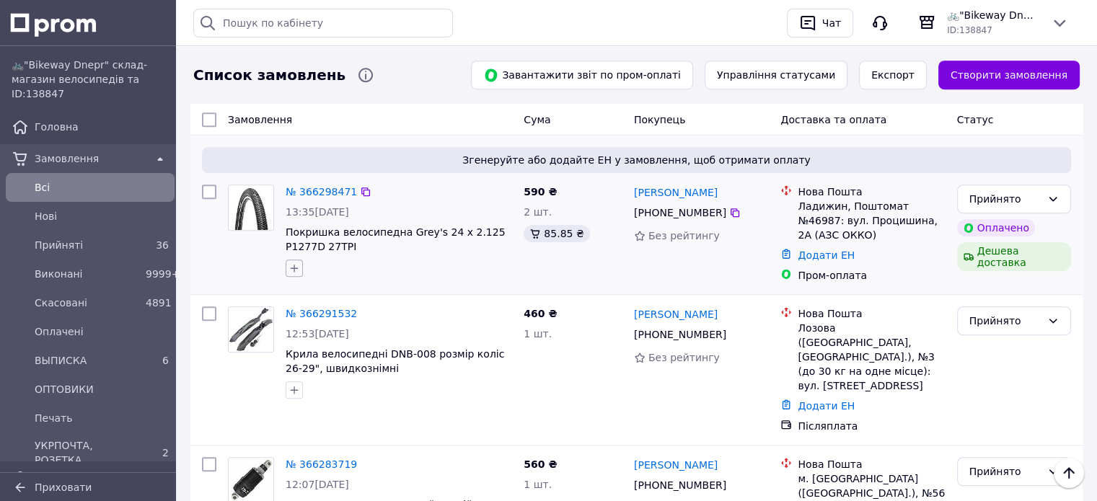
click at [296, 260] on button "button" at bounding box center [294, 268] width 17 height 17
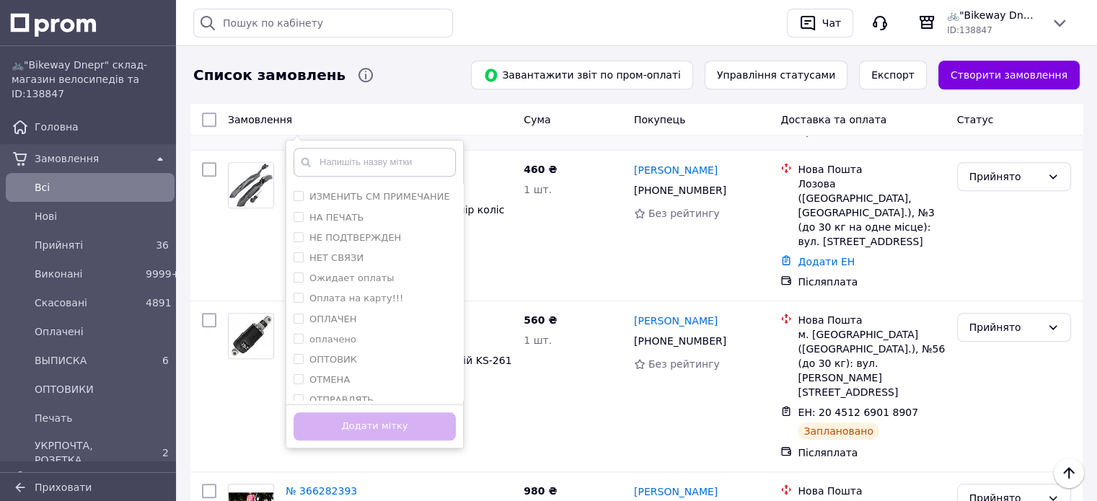
scroll to position [89, 0]
click at [368, 343] on div "ОТПРАВЛЯТЬ" at bounding box center [375, 349] width 162 height 13
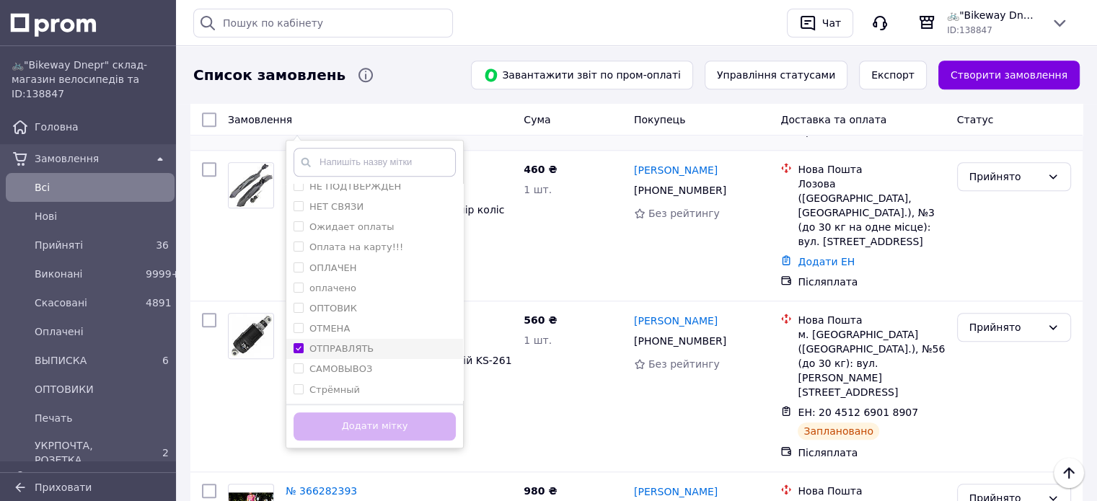
checkbox input "true"
click at [380, 413] on button "Додати мітку" at bounding box center [375, 427] width 162 height 28
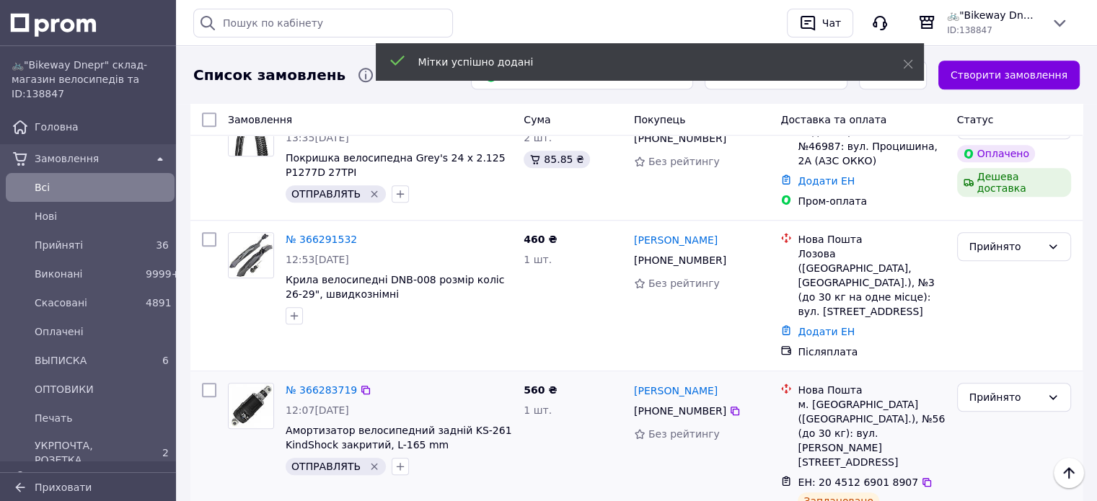
scroll to position [1082, 0]
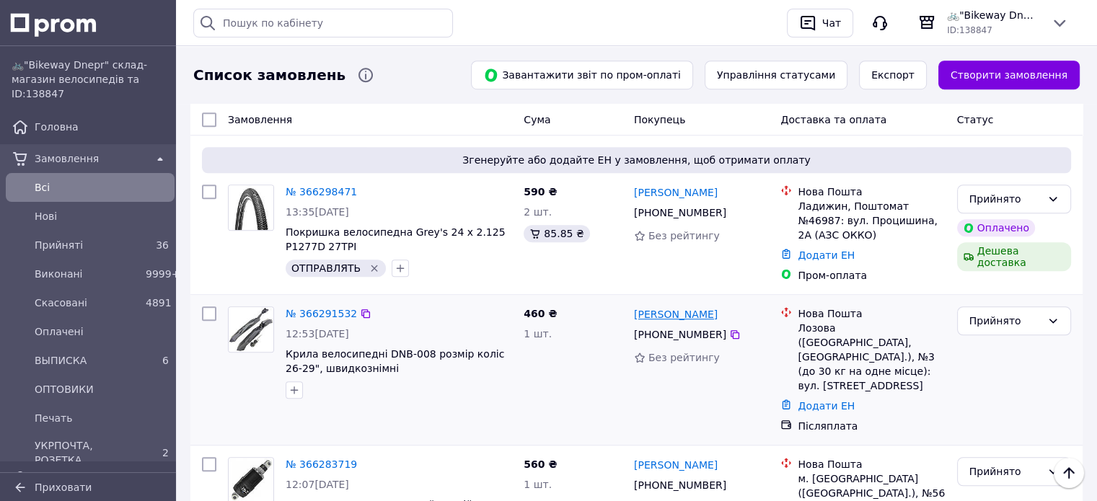
click at [658, 307] on link "[PERSON_NAME]" at bounding box center [676, 314] width 84 height 14
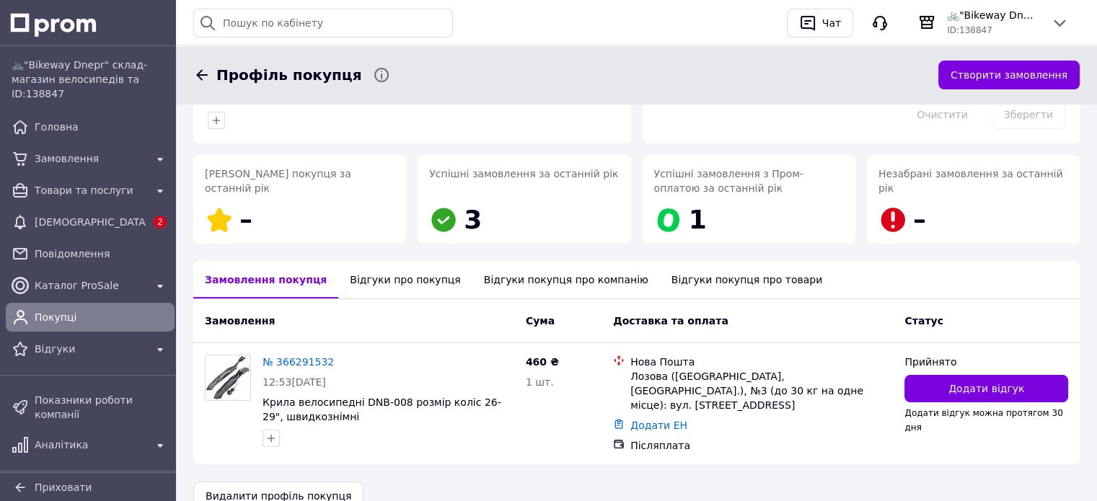
scroll to position [203, 0]
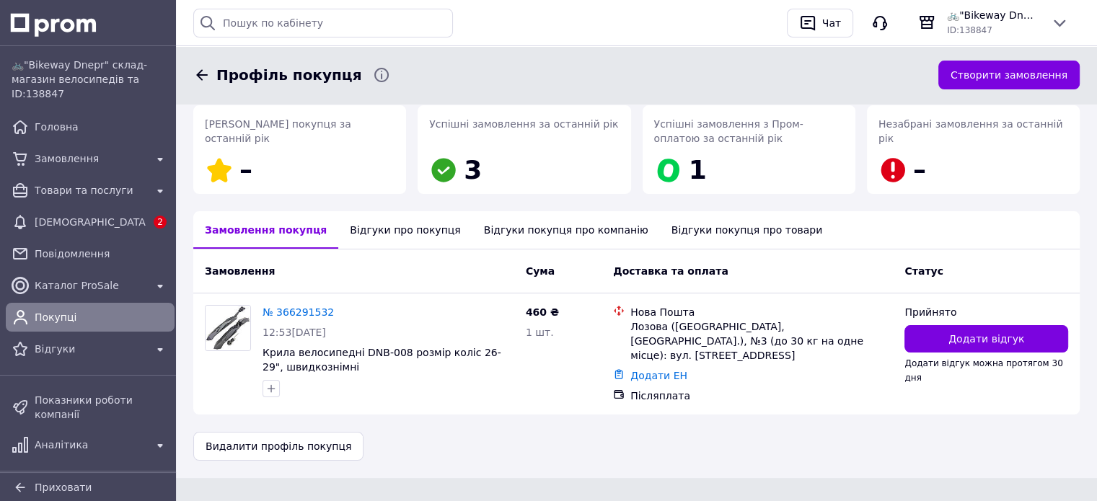
click at [355, 223] on div "Відгуки про покупця" at bounding box center [404, 230] width 133 height 38
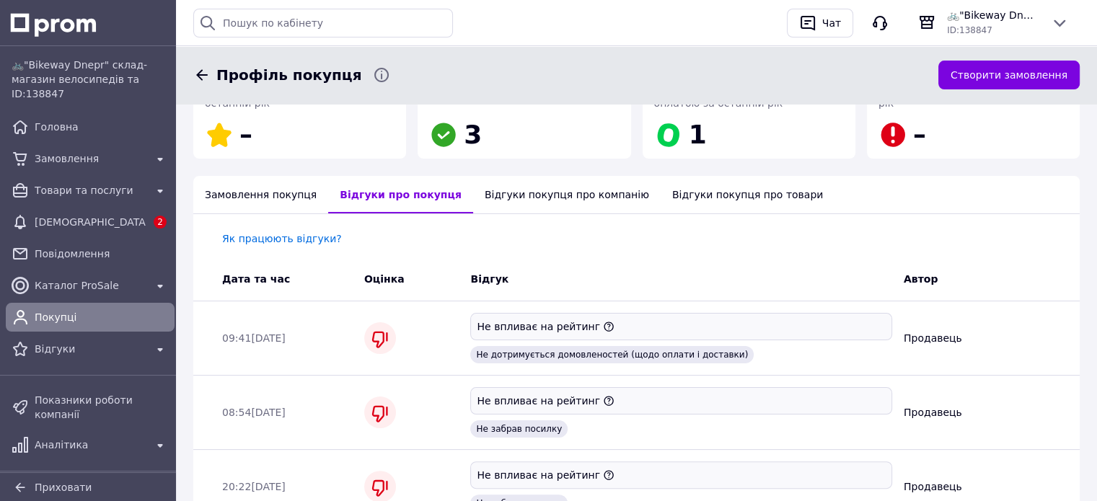
scroll to position [56, 0]
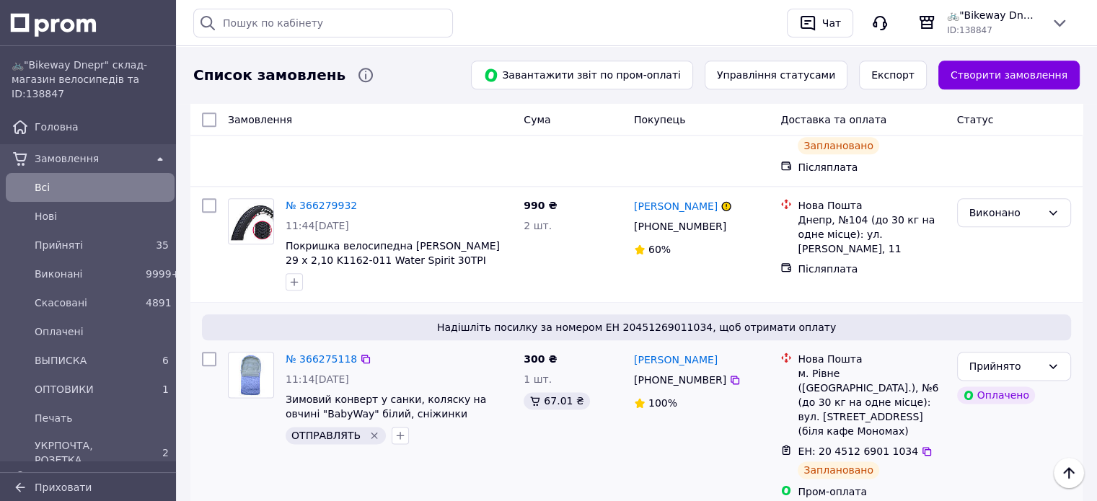
scroll to position [1514, 0]
